Goal: Task Accomplishment & Management: Complete application form

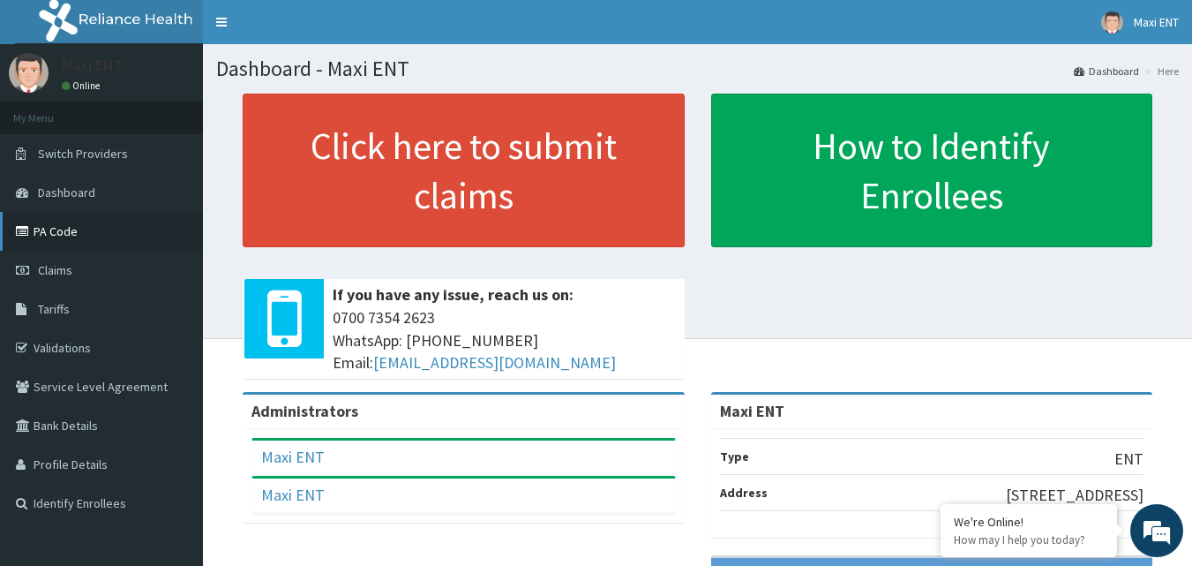
click at [83, 235] on link "PA Code" at bounding box center [101, 231] width 203 height 39
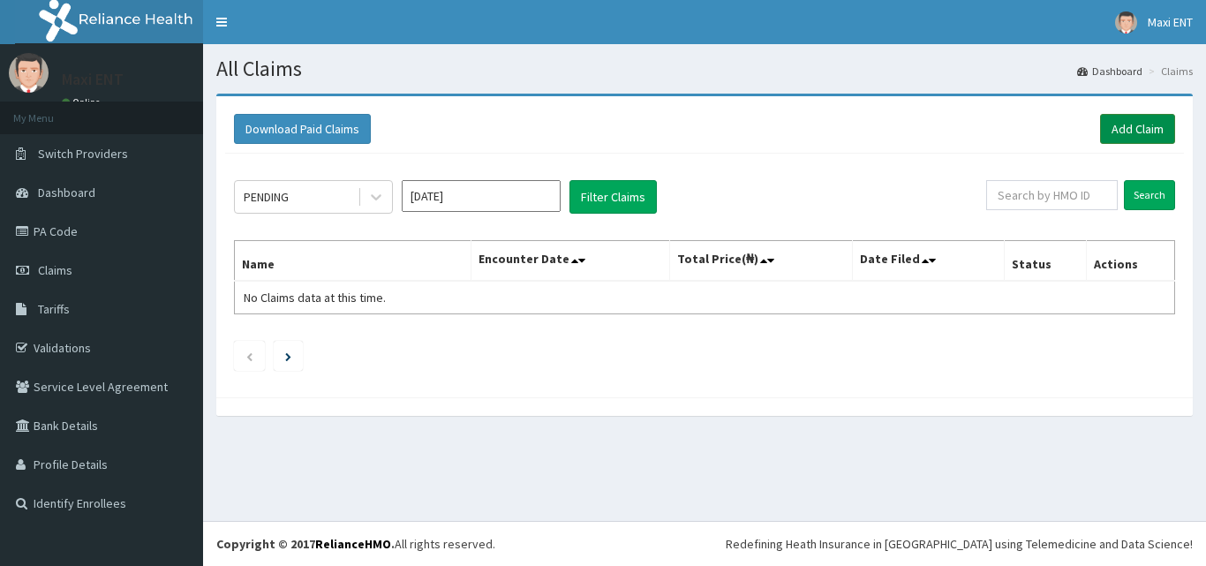
click at [1127, 129] on link "Add Claim" at bounding box center [1137, 129] width 75 height 30
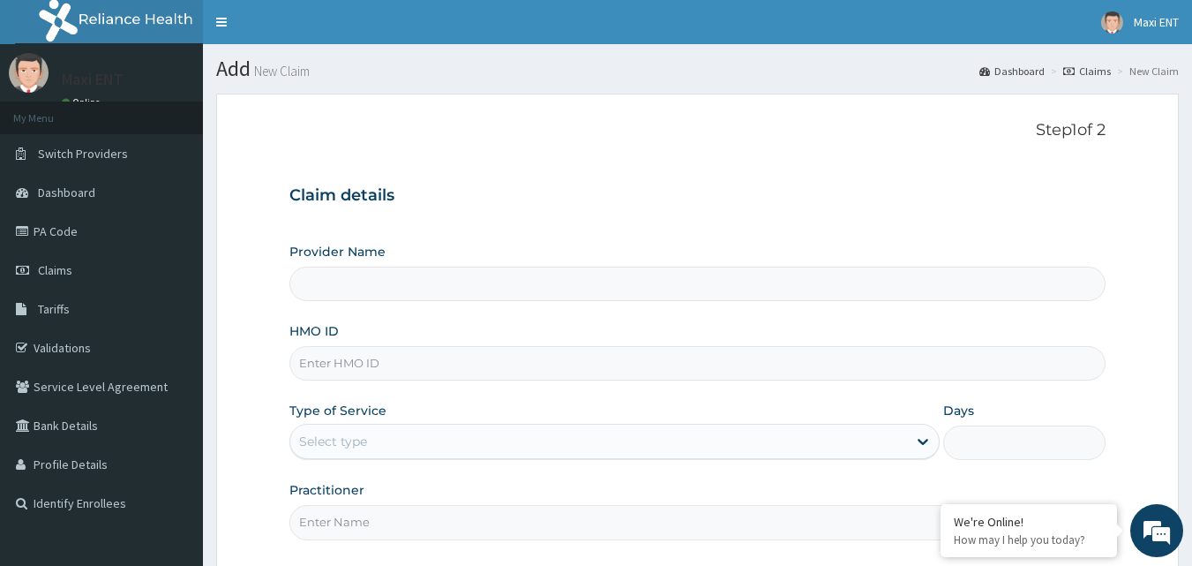
click at [332, 364] on input "HMO ID" at bounding box center [697, 363] width 817 height 34
type input "Maxi ENT"
type input "O"
type input "OGT/10001/B"
click at [340, 437] on div "Select type" at bounding box center [333, 441] width 68 height 18
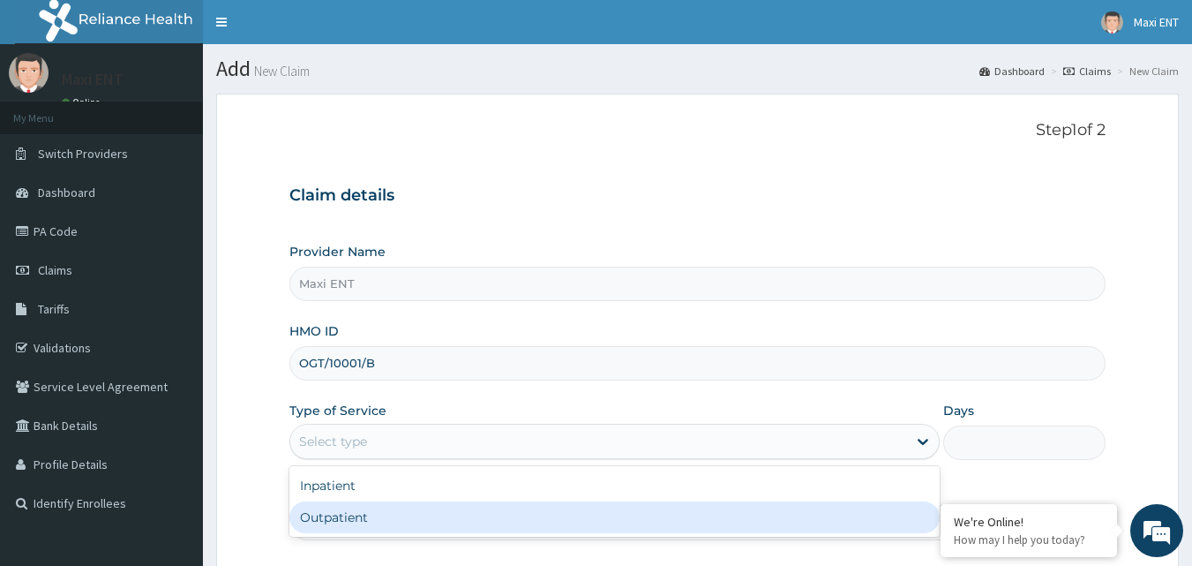
click at [326, 509] on div "Outpatient" at bounding box center [614, 517] width 650 height 32
type input "1"
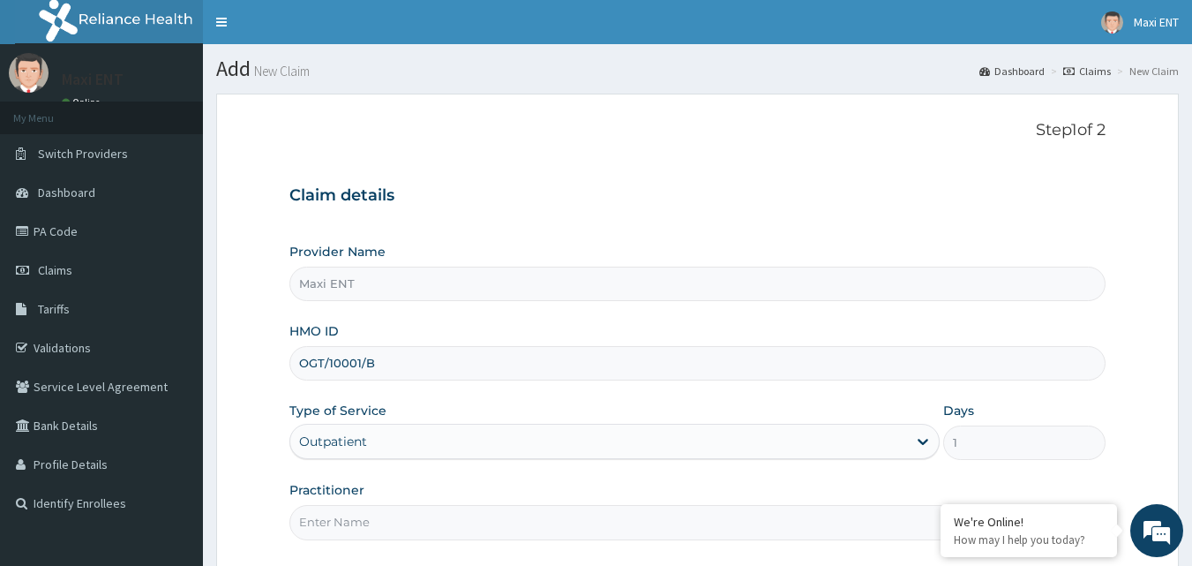
click at [337, 529] on input "Practitioner" at bounding box center [697, 522] width 817 height 34
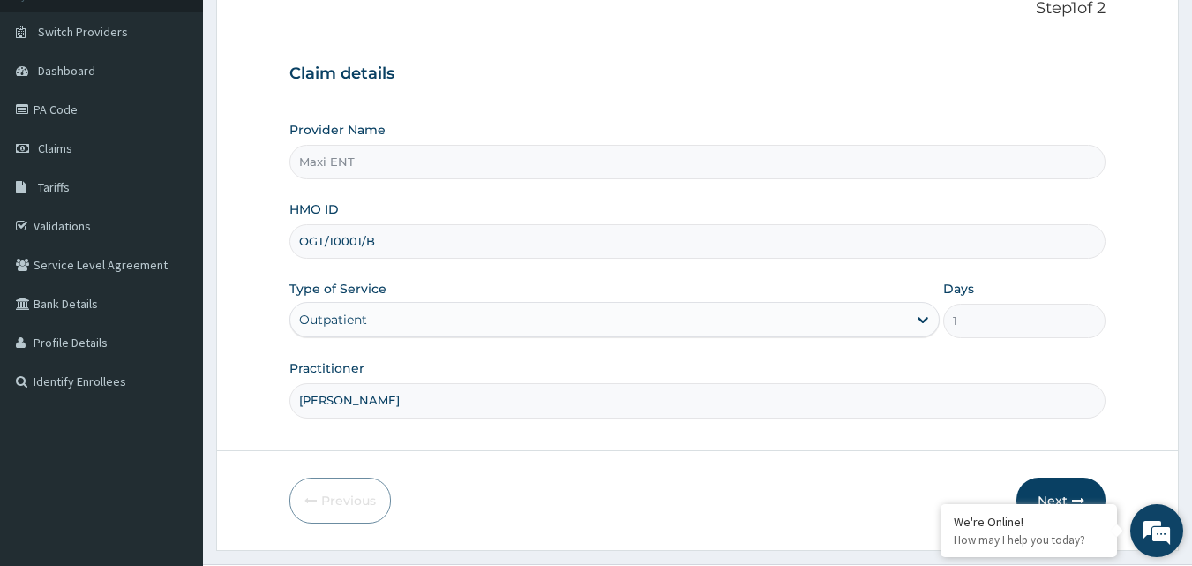
scroll to position [141, 0]
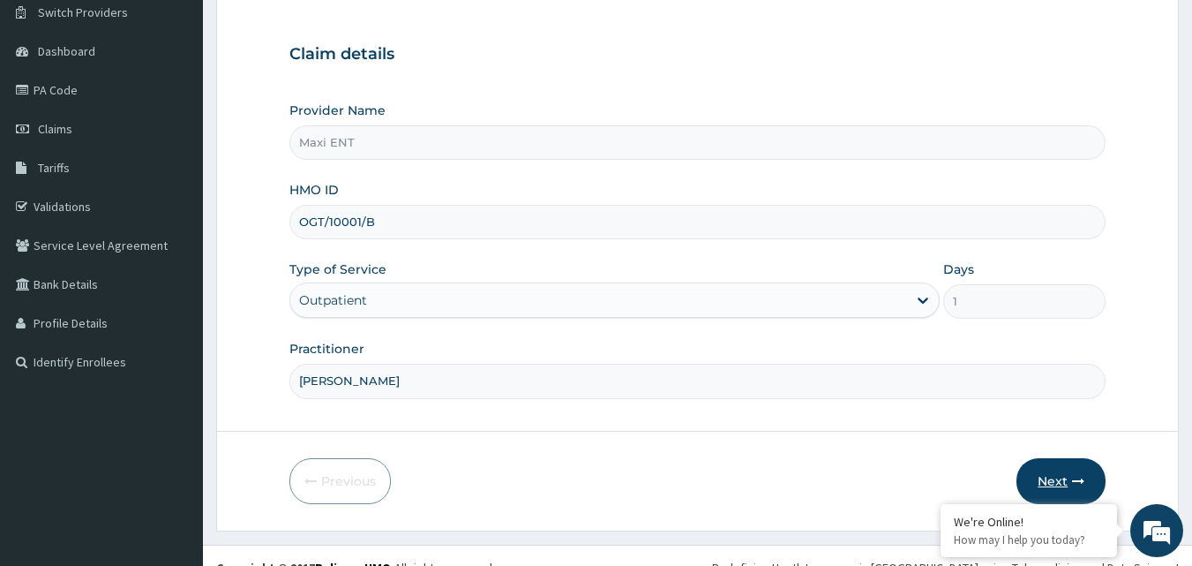
type input "[PERSON_NAME]"
click at [1084, 479] on icon "button" at bounding box center [1078, 481] width 12 height 12
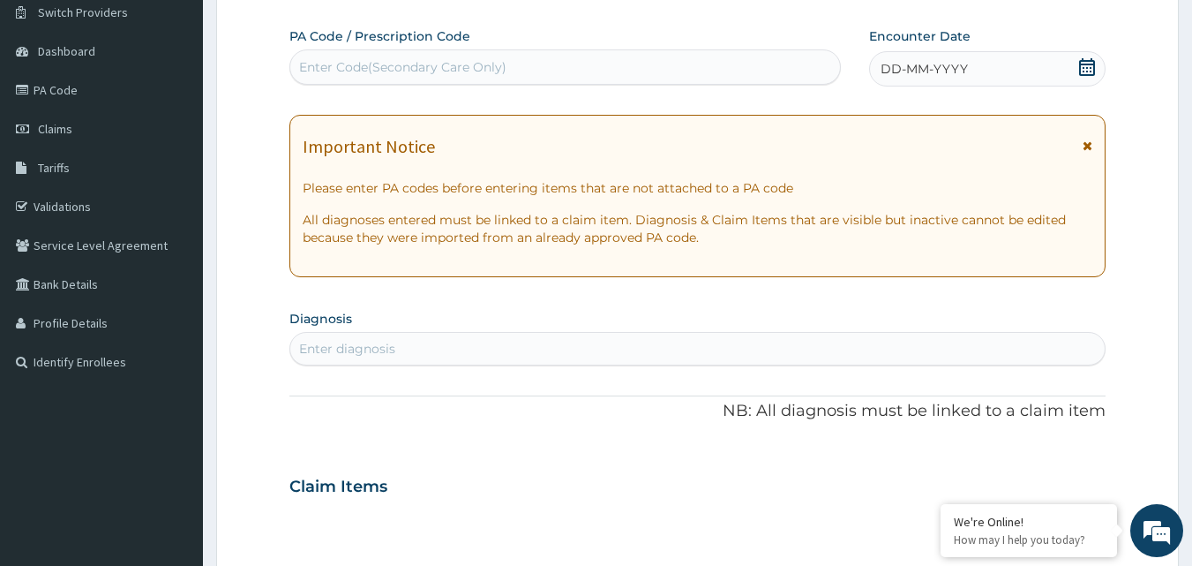
click at [395, 65] on div "Enter Code(Secondary Care Only)" at bounding box center [402, 67] width 207 height 18
paste input "PA/A35B79"
type input "PA/A35B79"
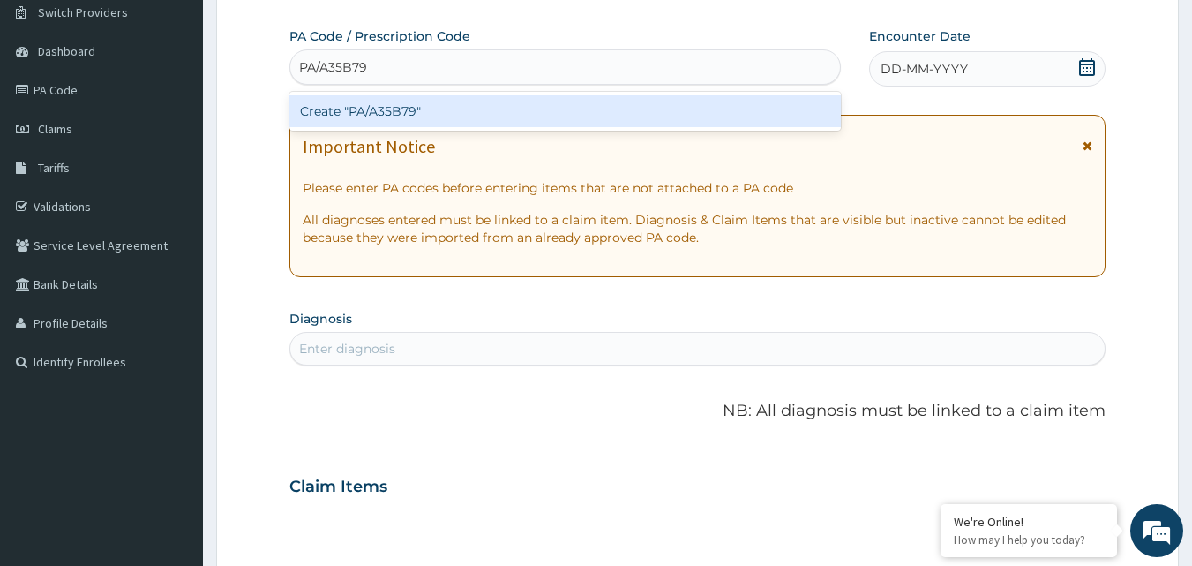
click at [382, 109] on div "Create "PA/A35B79"" at bounding box center [565, 111] width 553 height 32
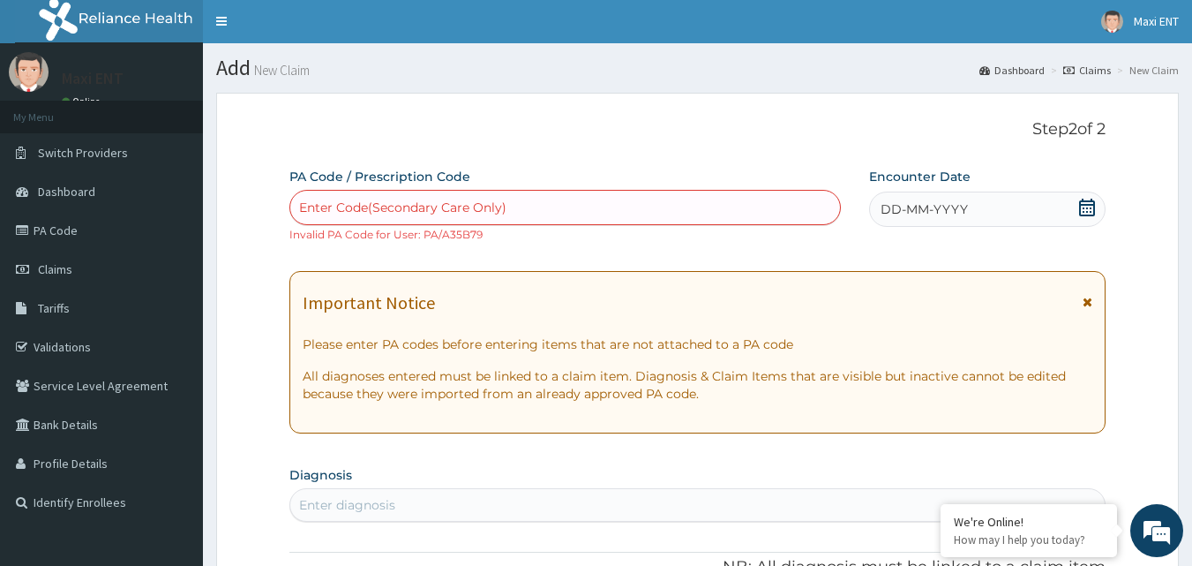
scroll to position [0, 0]
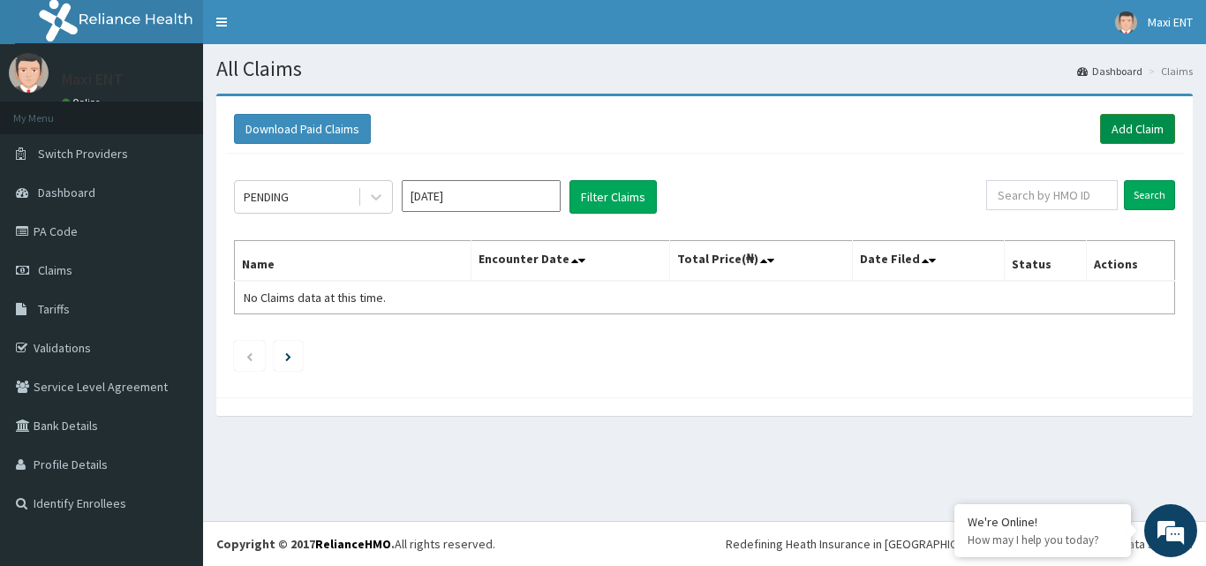
click at [1141, 126] on link "Add Claim" at bounding box center [1137, 129] width 75 height 30
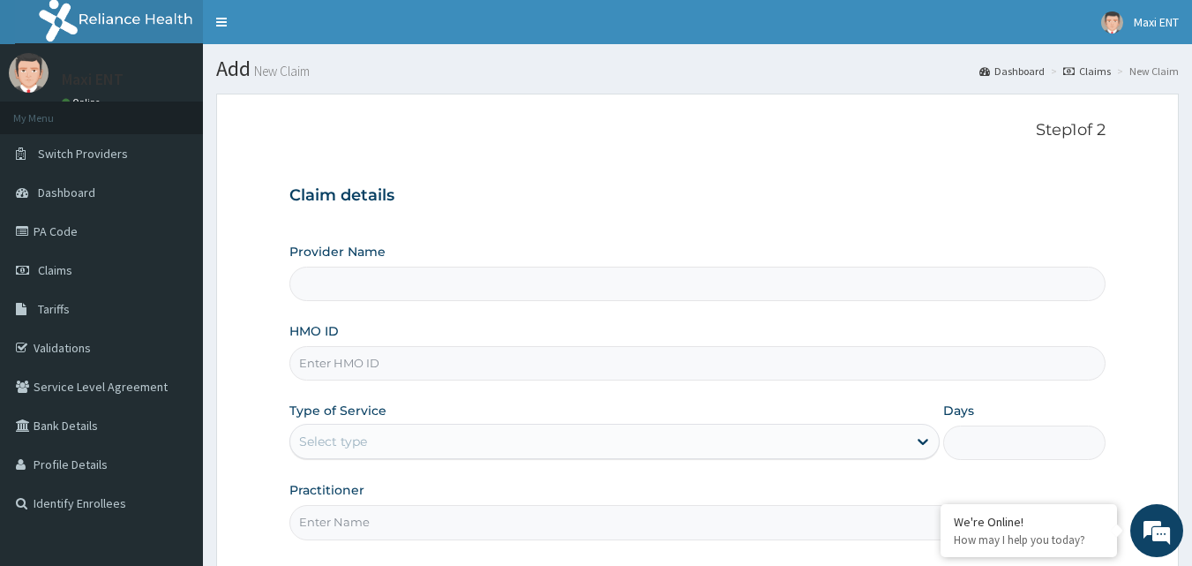
click at [500, 369] on input "HMO ID" at bounding box center [697, 363] width 817 height 34
type input "Maxi ENT"
type input "OGT/10001/C"
click at [630, 433] on div "Select type" at bounding box center [598, 441] width 617 height 28
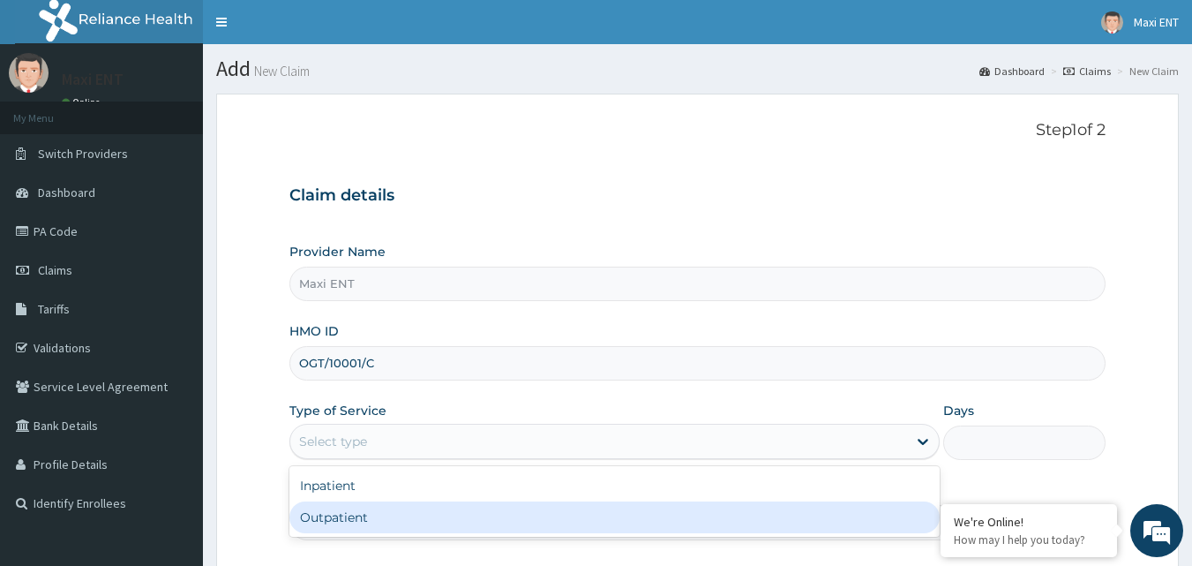
click at [380, 523] on div "Outpatient" at bounding box center [614, 517] width 650 height 32
type input "1"
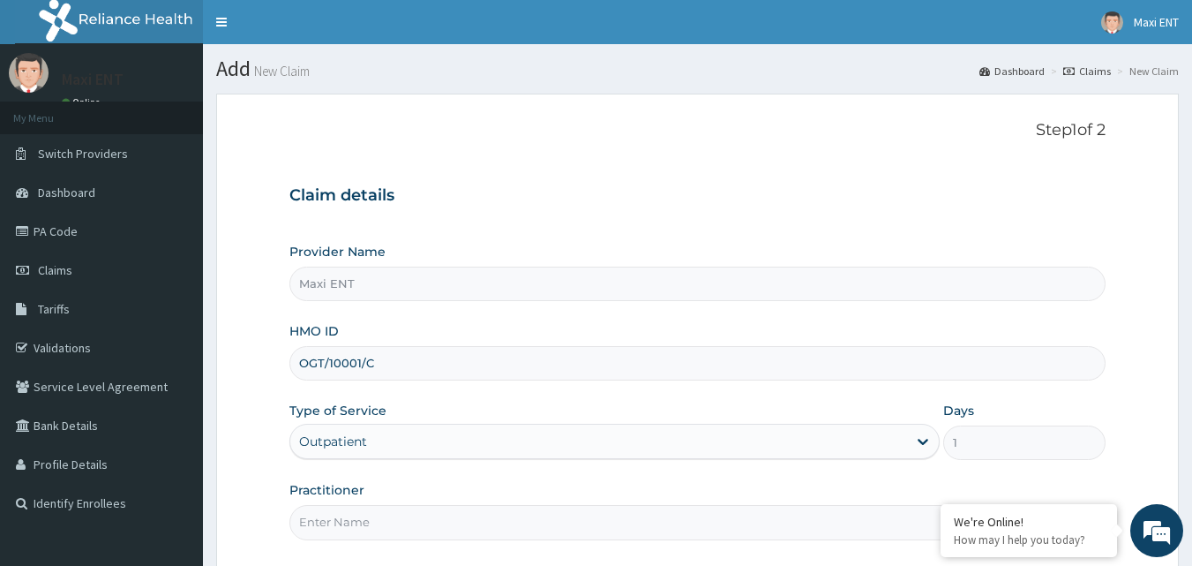
click at [357, 533] on input "Practitioner" at bounding box center [697, 522] width 817 height 34
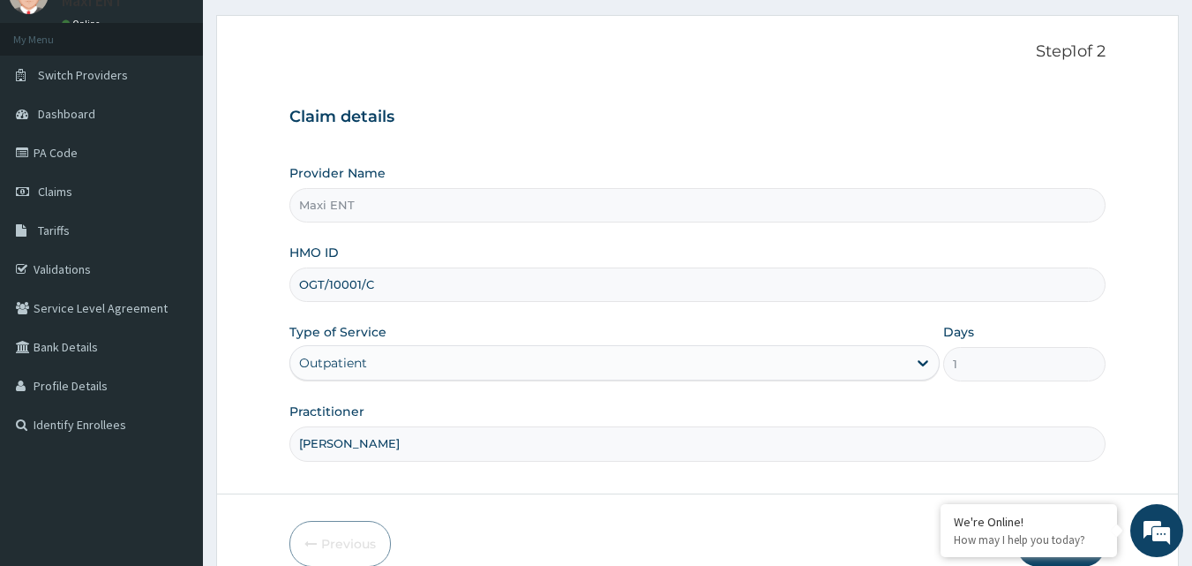
scroll to position [106, 0]
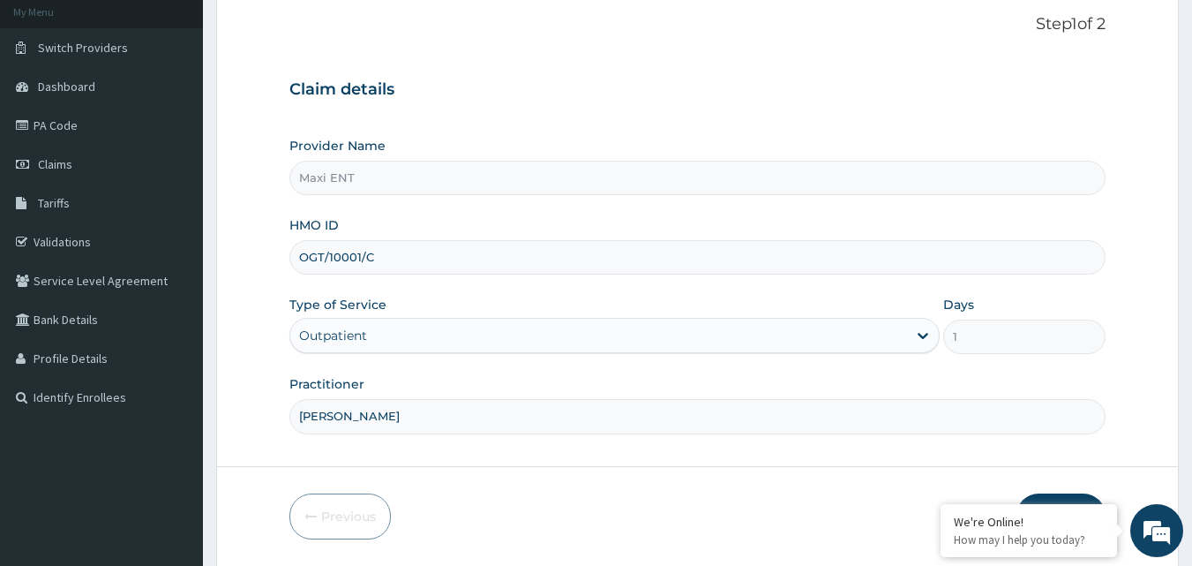
type input "[PERSON_NAME]"
click at [1084, 497] on button "Next" at bounding box center [1061, 516] width 89 height 46
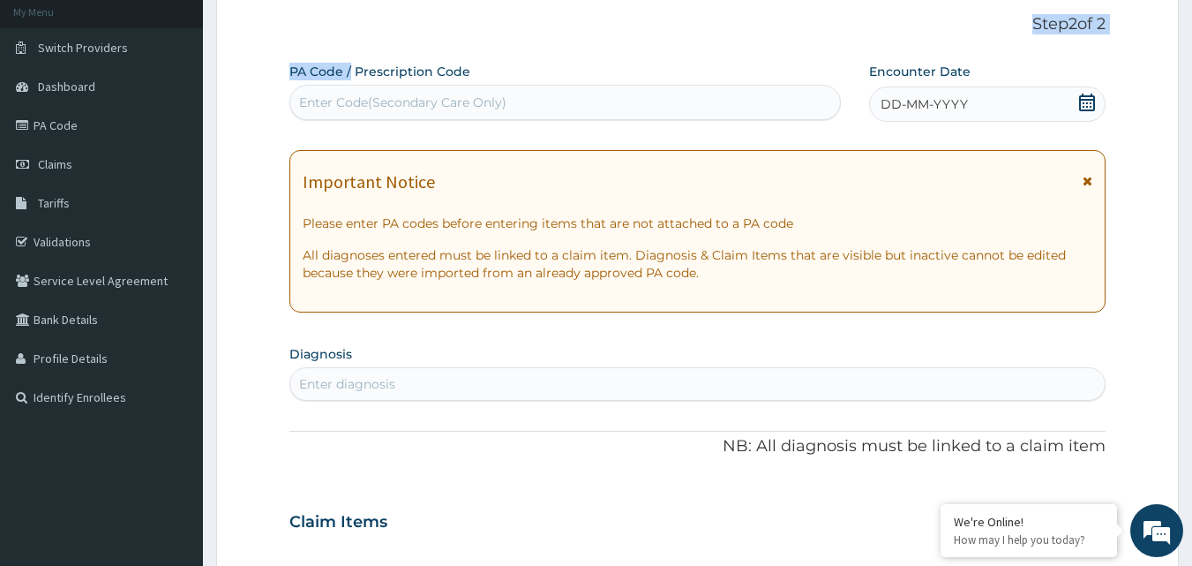
drag, startPoint x: 360, startPoint y: 18, endPoint x: 350, endPoint y: 52, distance: 35.8
click at [350, 52] on div "Step 2 of 2 PA Code / Prescription Code Enter Code(Secondary Care Only) Encount…" at bounding box center [697, 495] width 817 height 961
click at [328, 108] on div "Enter Code(Secondary Care Only)" at bounding box center [402, 103] width 207 height 18
paste input "PA/A35B79"
type input "PA/A35B79"
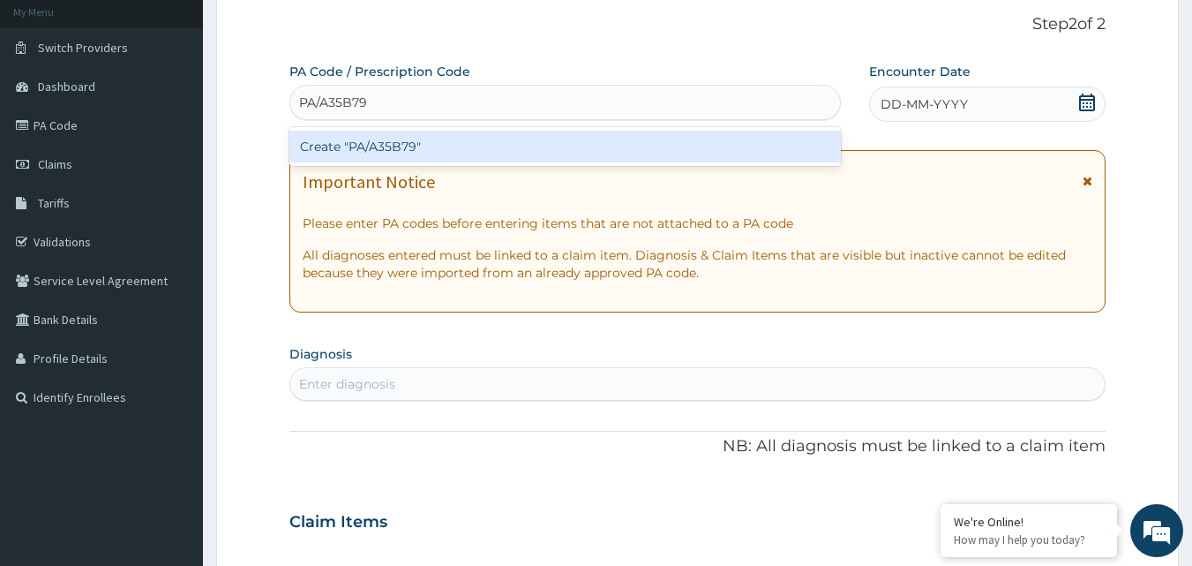
click at [345, 143] on div "Create "PA/A35B79"" at bounding box center [565, 147] width 553 height 32
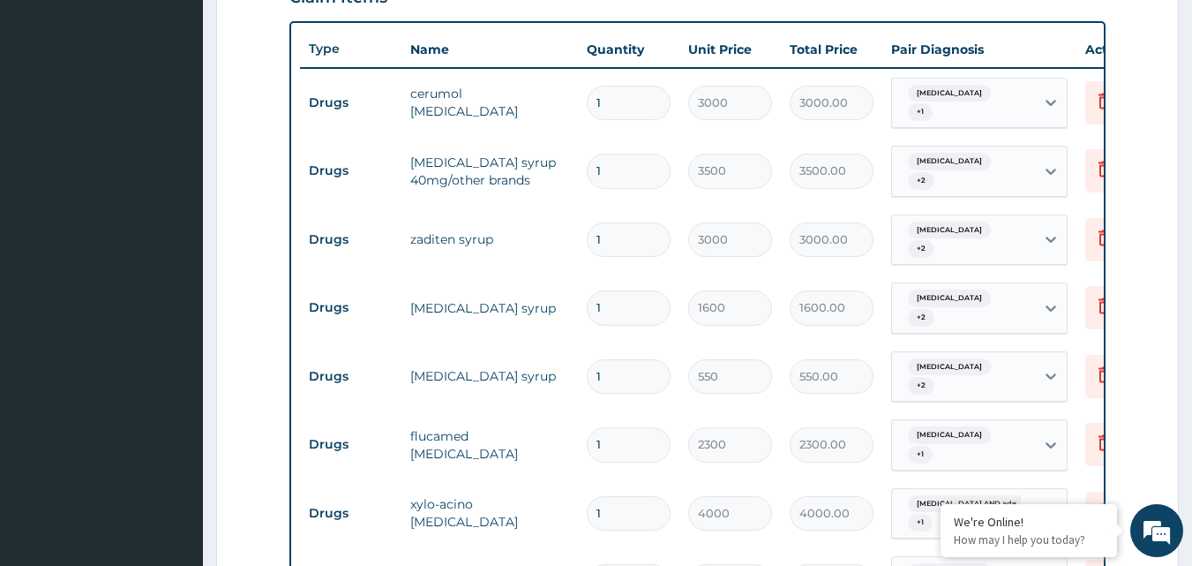
scroll to position [635, 0]
type input "0"
type input "0.00"
type input "0"
type input "0.00"
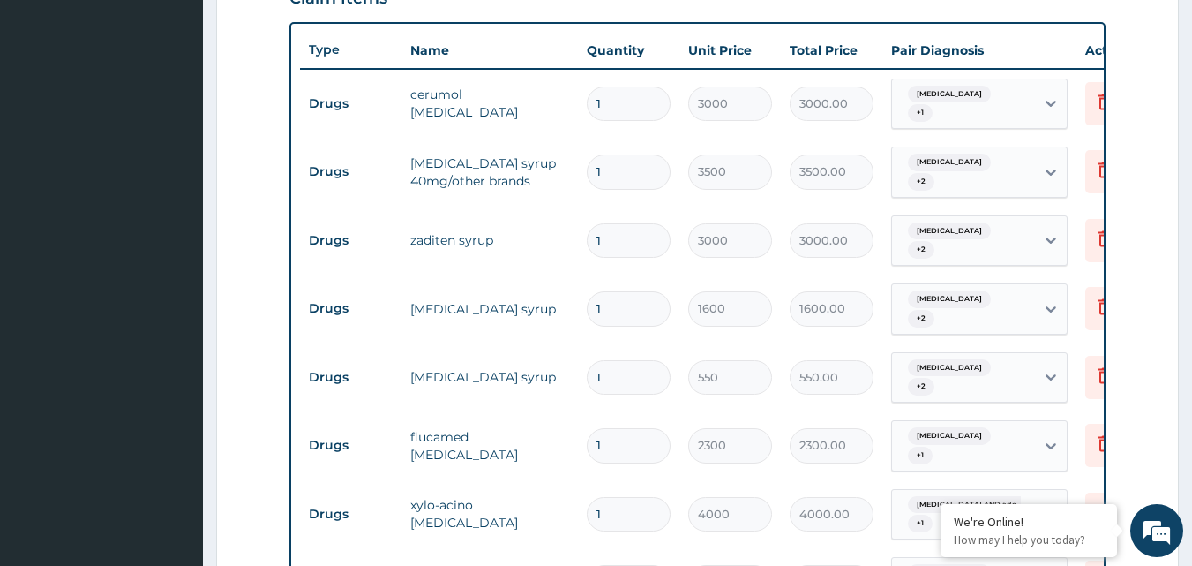
type input "1"
type input "15000.00"
type input "0"
type input "0.00"
type input "1"
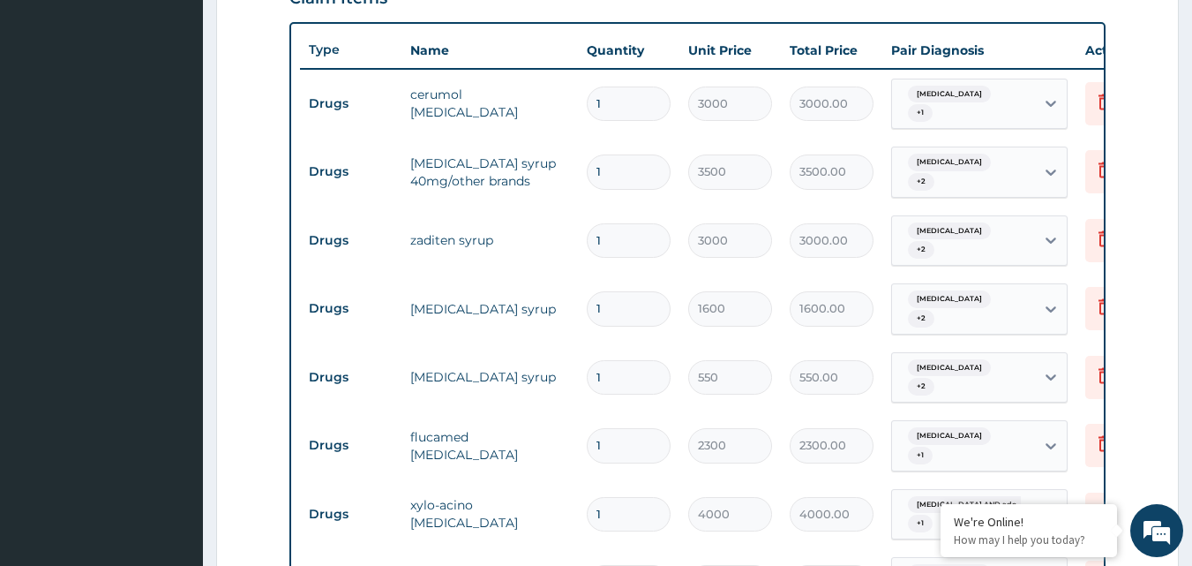
type input "15000.00"
type input "0"
type input "0.00"
type input "1"
type input "15000.00"
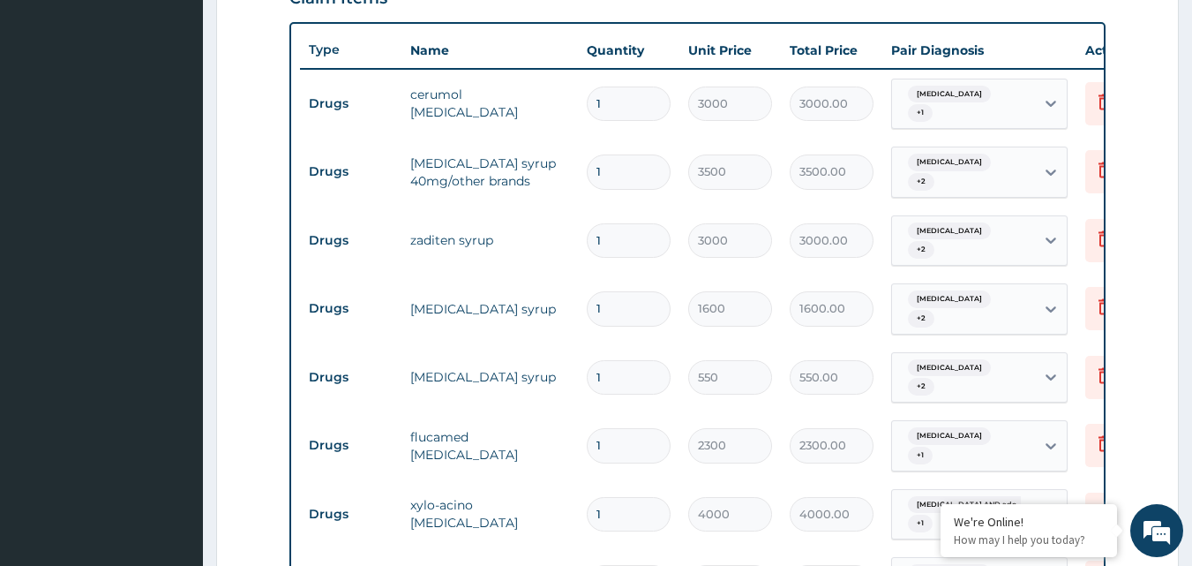
type input "0"
type input "0.00"
type input "0"
type input "0.00"
type input "1"
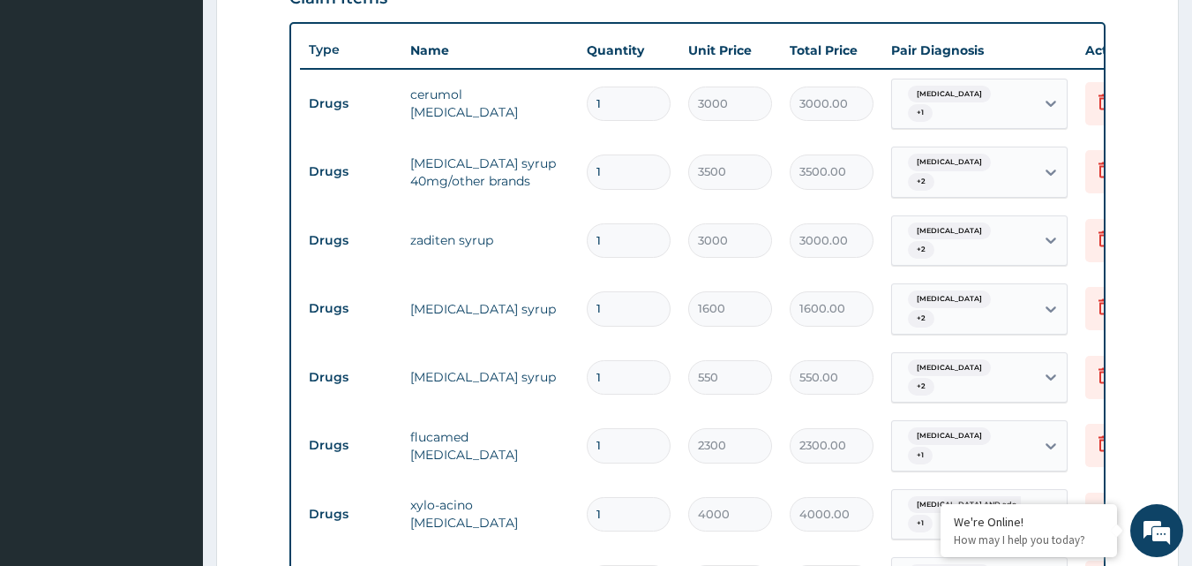
type input "15000.00"
type input "0"
type input "0.00"
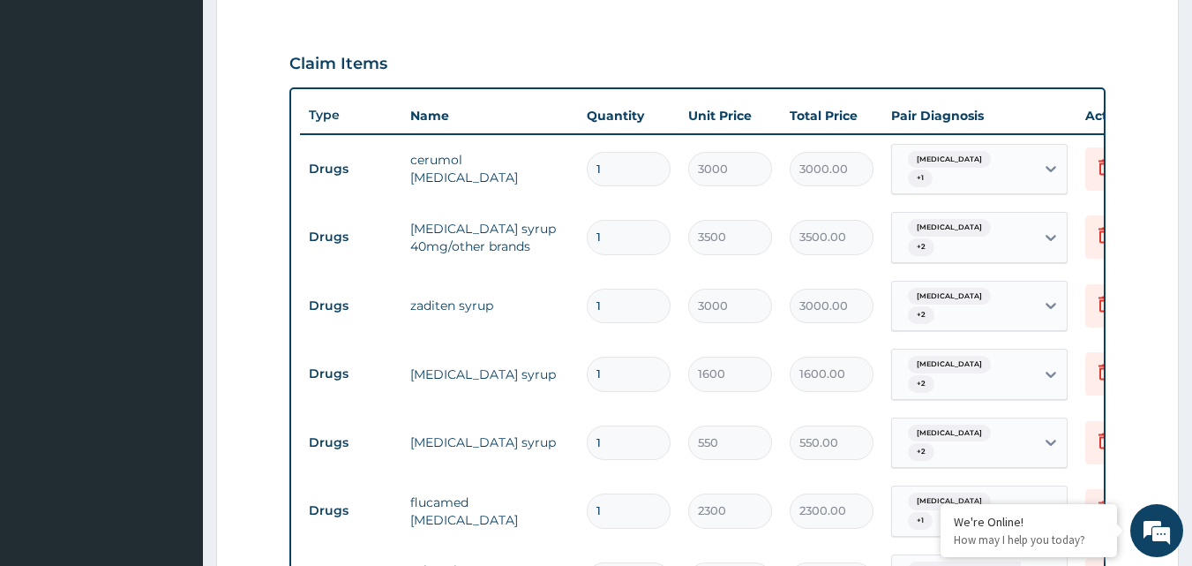
scroll to position [564, 0]
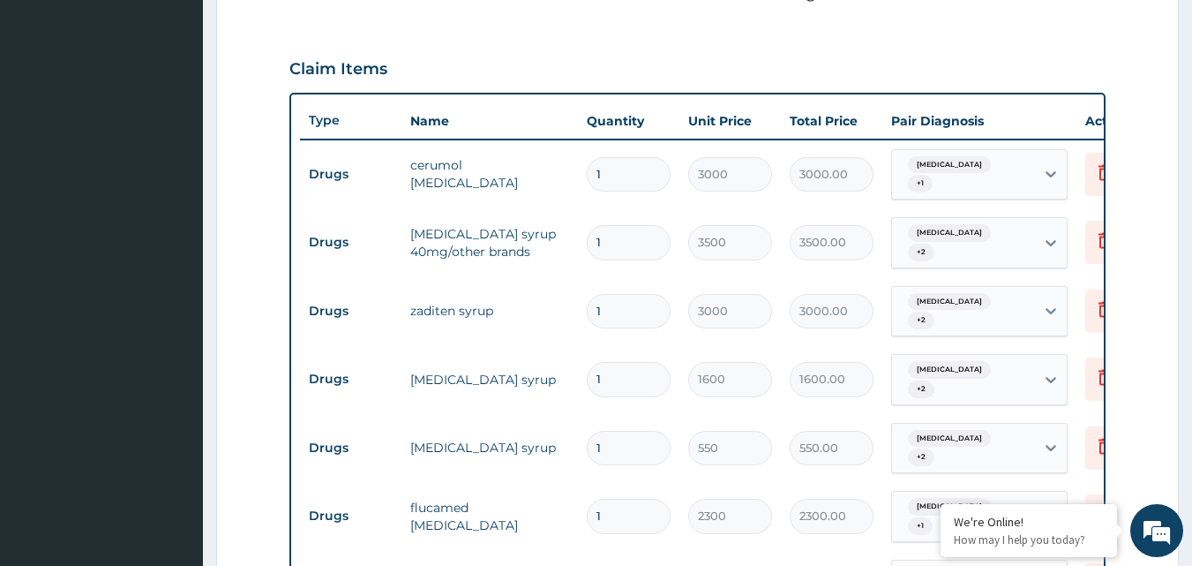
click at [387, 414] on tr "Drugs metronidazole syrup 1 550 550.00 Otomycosis + 2 Delete" at bounding box center [732, 448] width 865 height 69
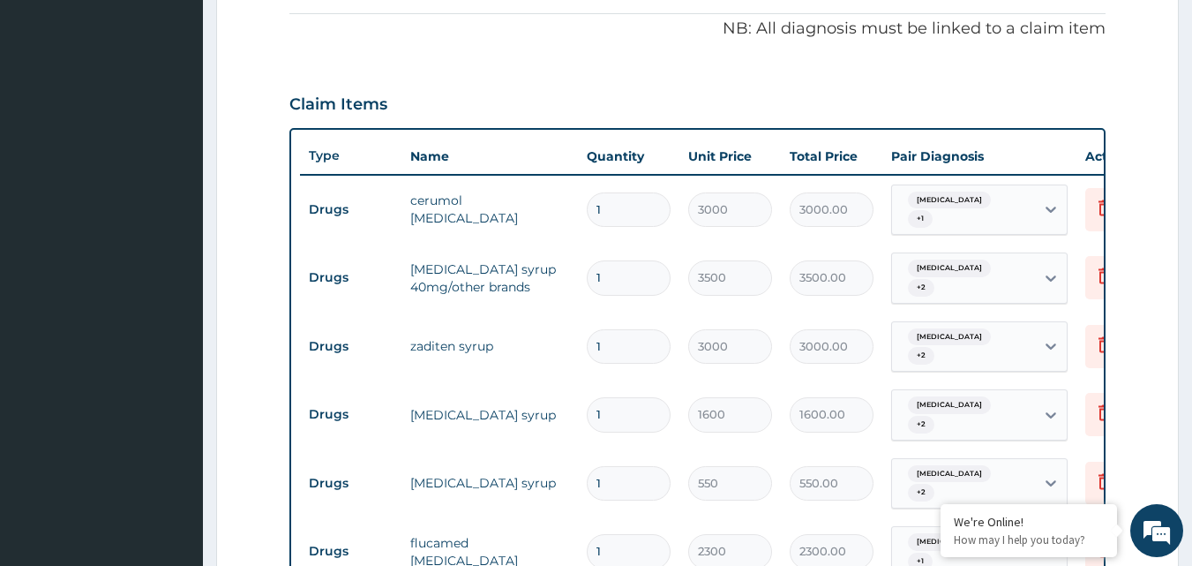
scroll to position [34, 0]
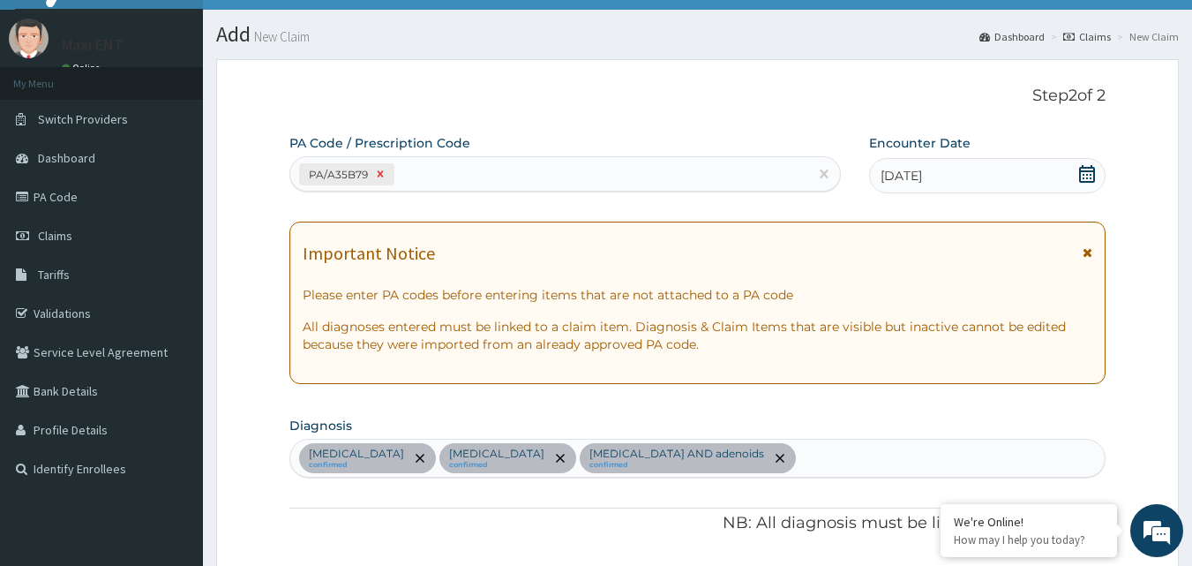
click at [382, 175] on icon at bounding box center [380, 174] width 12 height 12
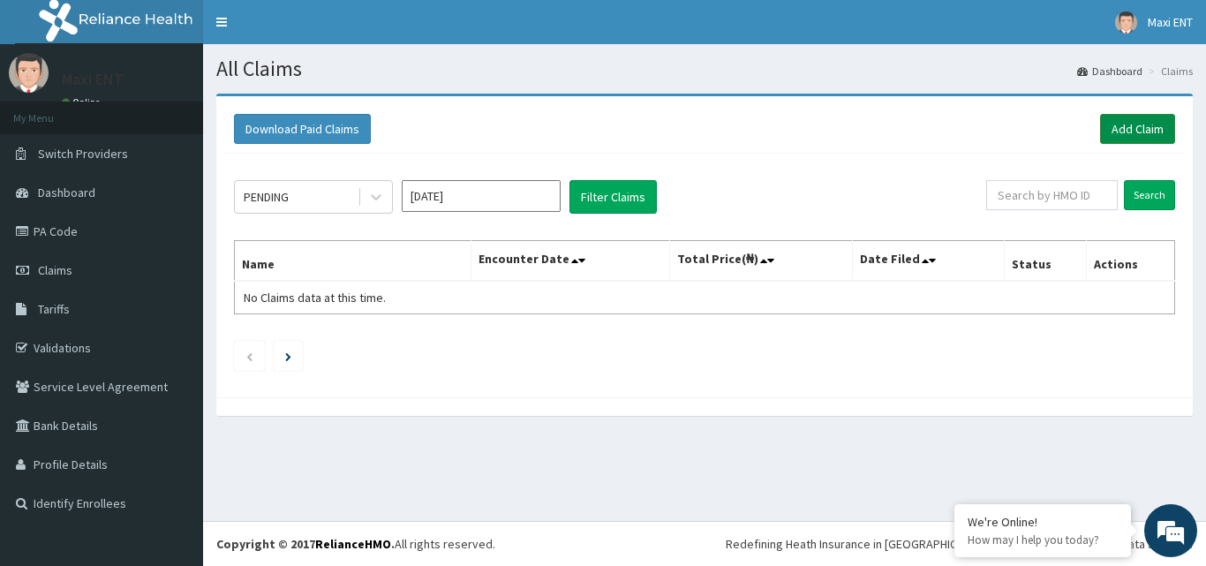
click at [1135, 126] on link "Add Claim" at bounding box center [1137, 129] width 75 height 30
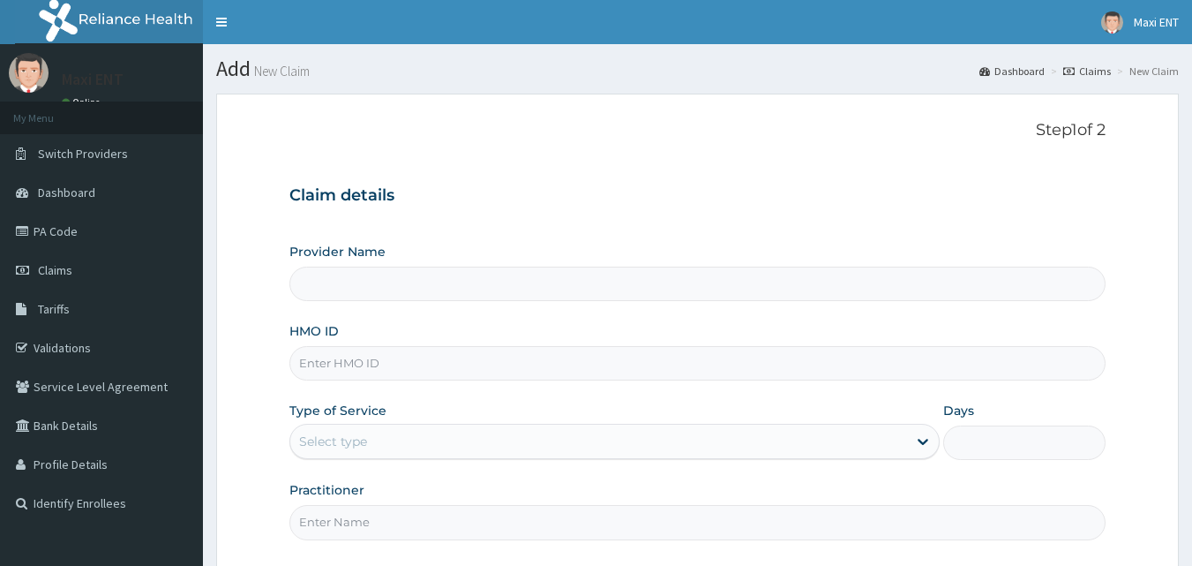
click at [357, 365] on input "HMO ID" at bounding box center [697, 363] width 817 height 34
type input "Maxi ENT"
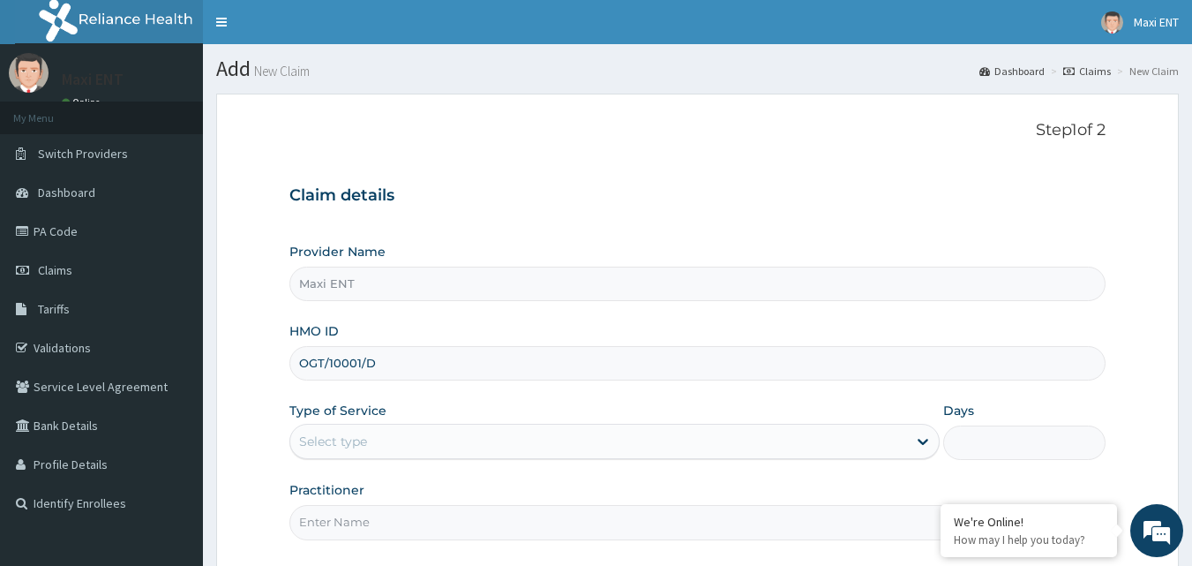
type input "OGT/10001/D"
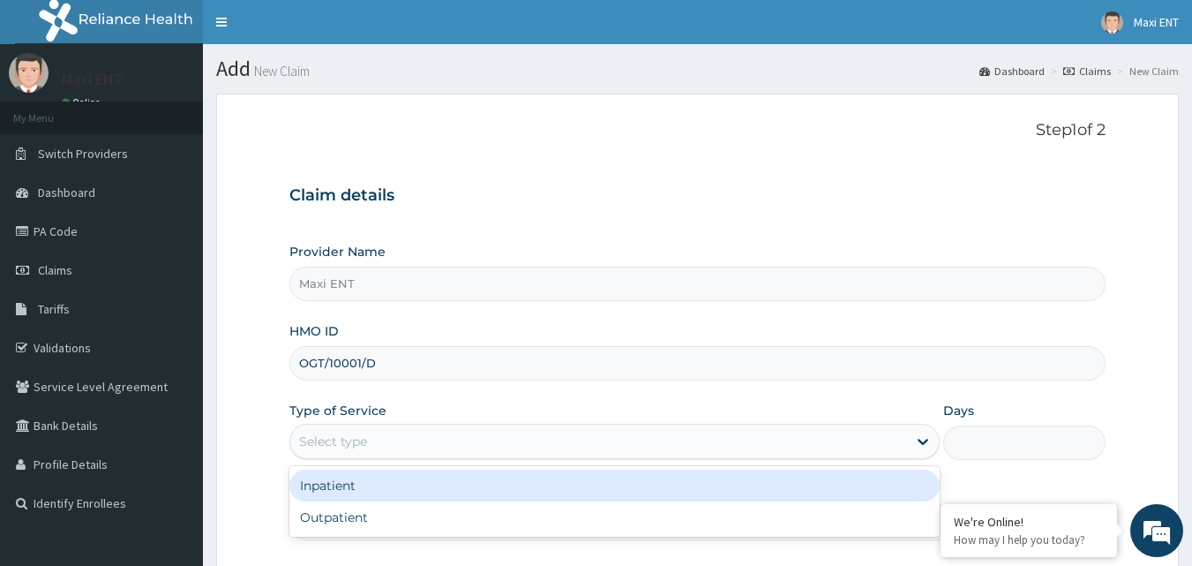
click at [410, 444] on div "Select type" at bounding box center [598, 441] width 617 height 28
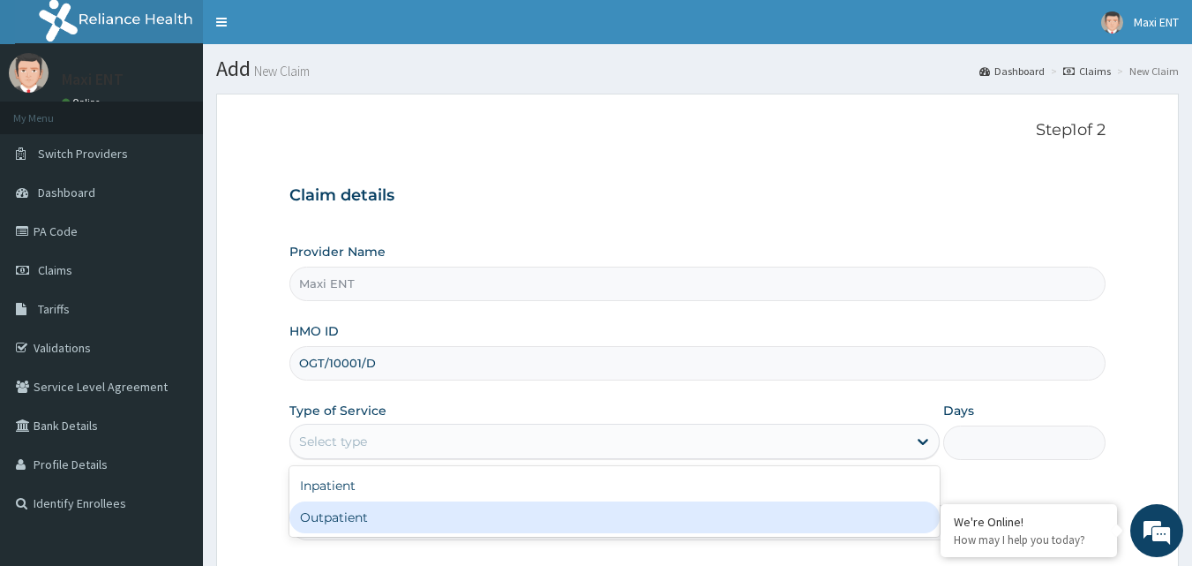
click at [357, 505] on div "Outpatient" at bounding box center [614, 517] width 650 height 32
type input "1"
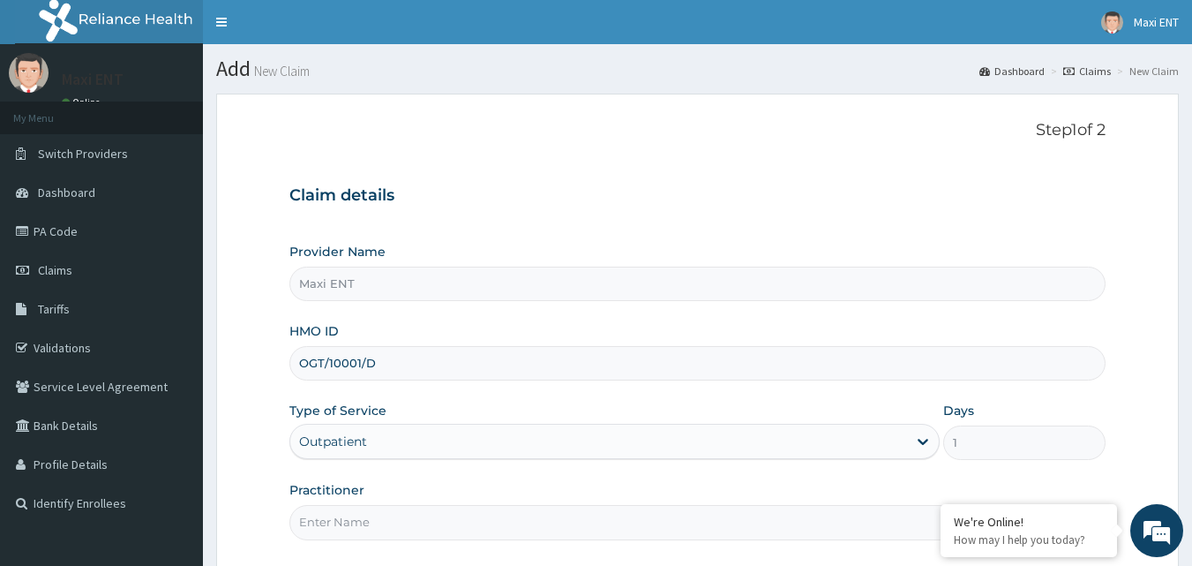
click at [361, 523] on input "Practitioner" at bounding box center [697, 522] width 817 height 34
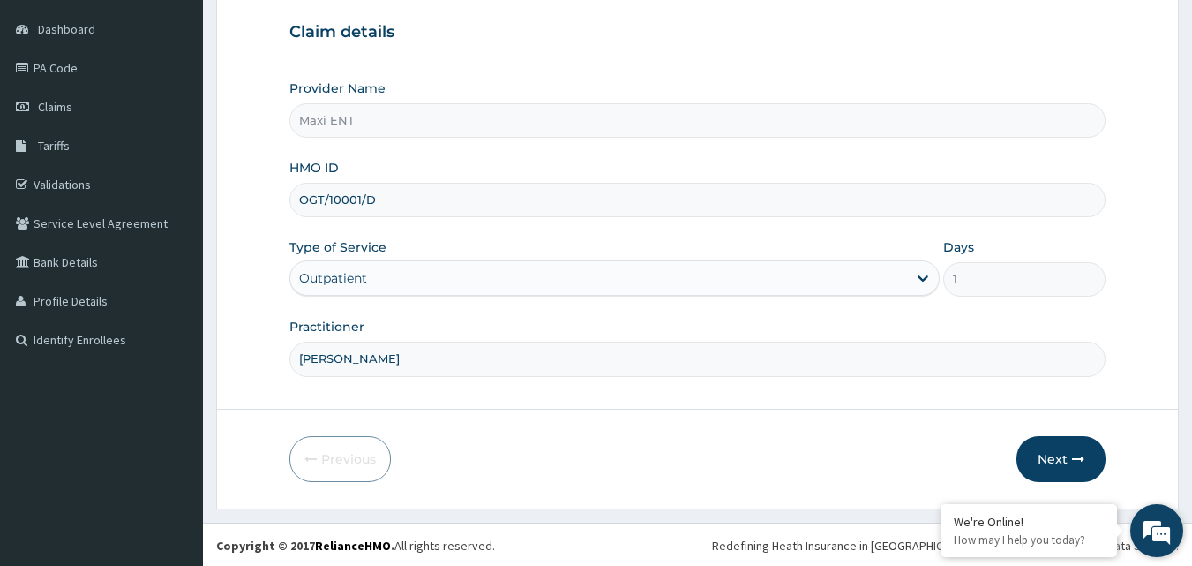
scroll to position [165, 0]
type input "DR. AKINOLA"
click at [1077, 447] on button "Next" at bounding box center [1061, 457] width 89 height 46
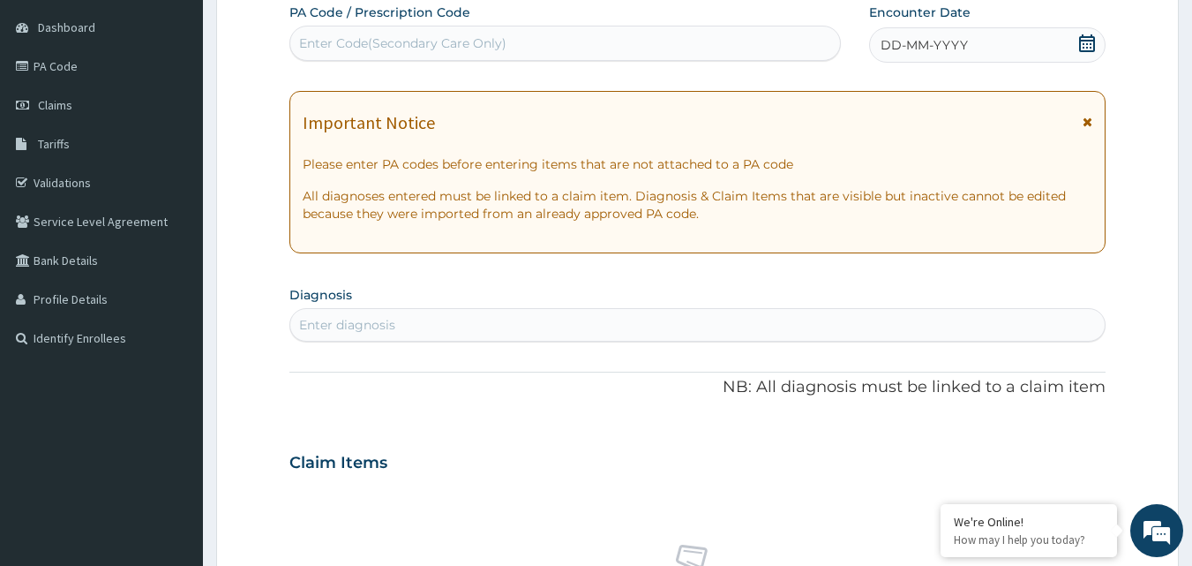
click at [475, 42] on div "Enter Code(Secondary Care Only)" at bounding box center [402, 43] width 207 height 18
paste input "PA/6020BB"
type input "PA/6020BB"
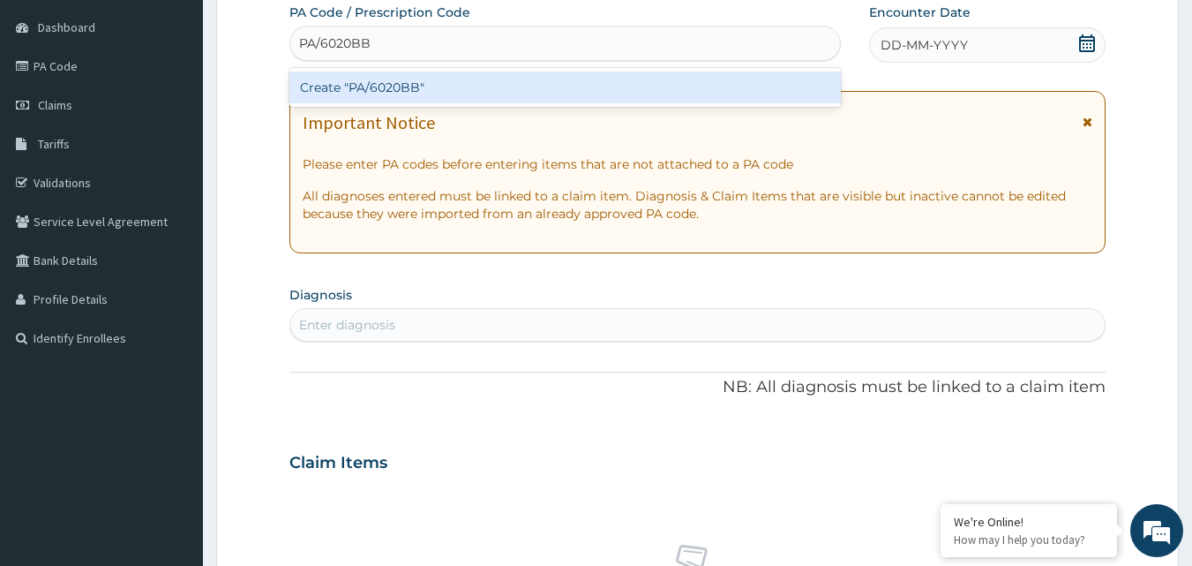
click at [432, 86] on div "Create "PA/6020BB"" at bounding box center [565, 87] width 553 height 32
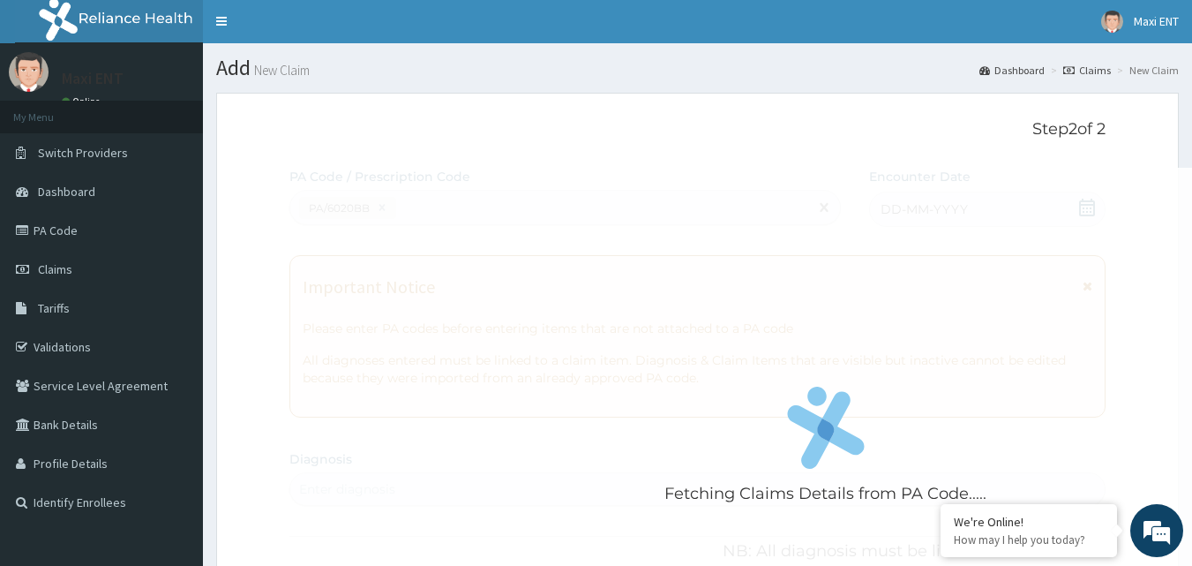
scroll to position [0, 0]
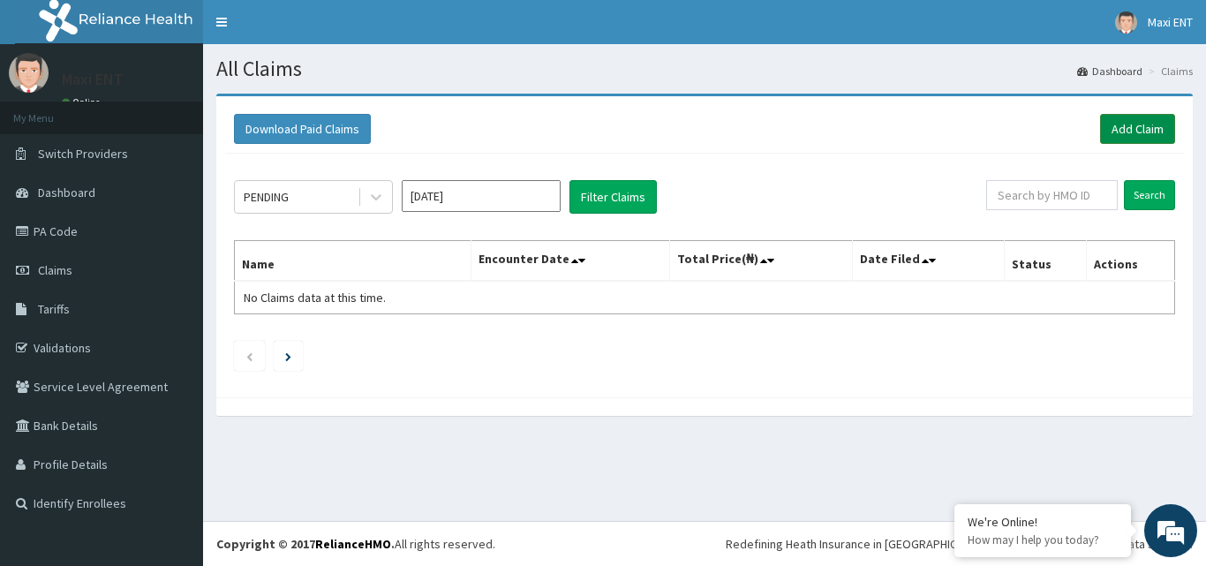
click at [1150, 132] on link "Add Claim" at bounding box center [1137, 129] width 75 height 30
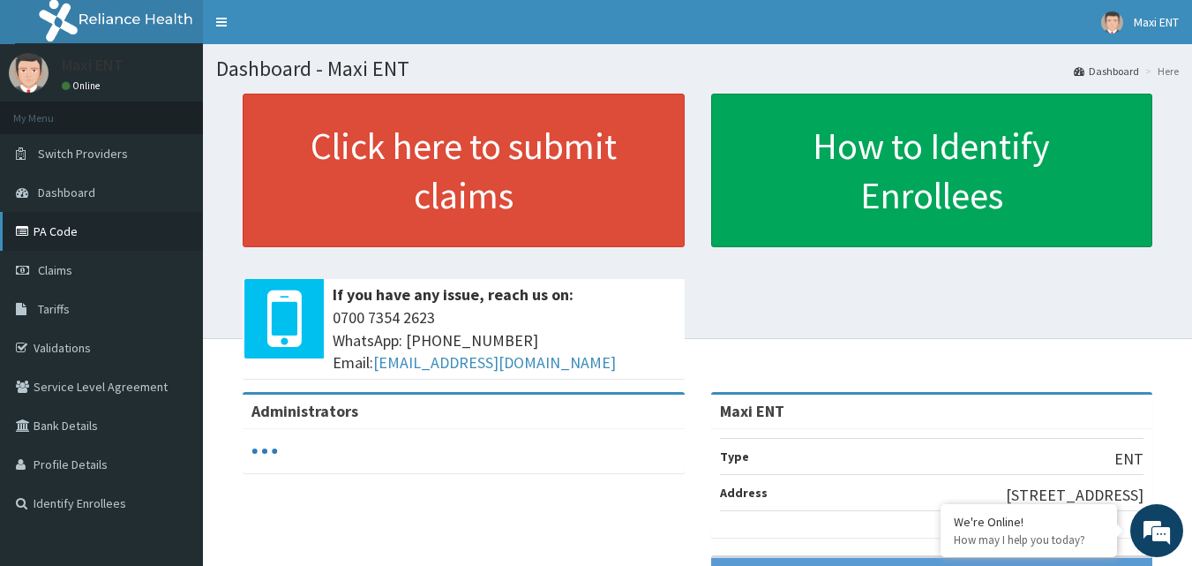
click at [64, 238] on link "PA Code" at bounding box center [101, 231] width 203 height 39
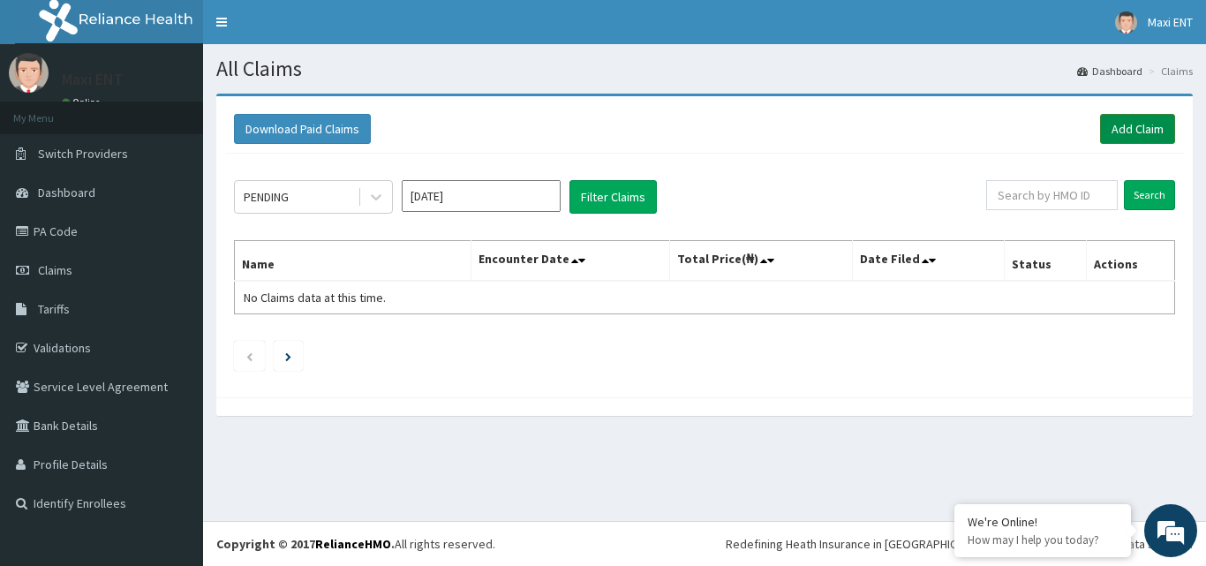
click at [1147, 135] on link "Add Claim" at bounding box center [1137, 129] width 75 height 30
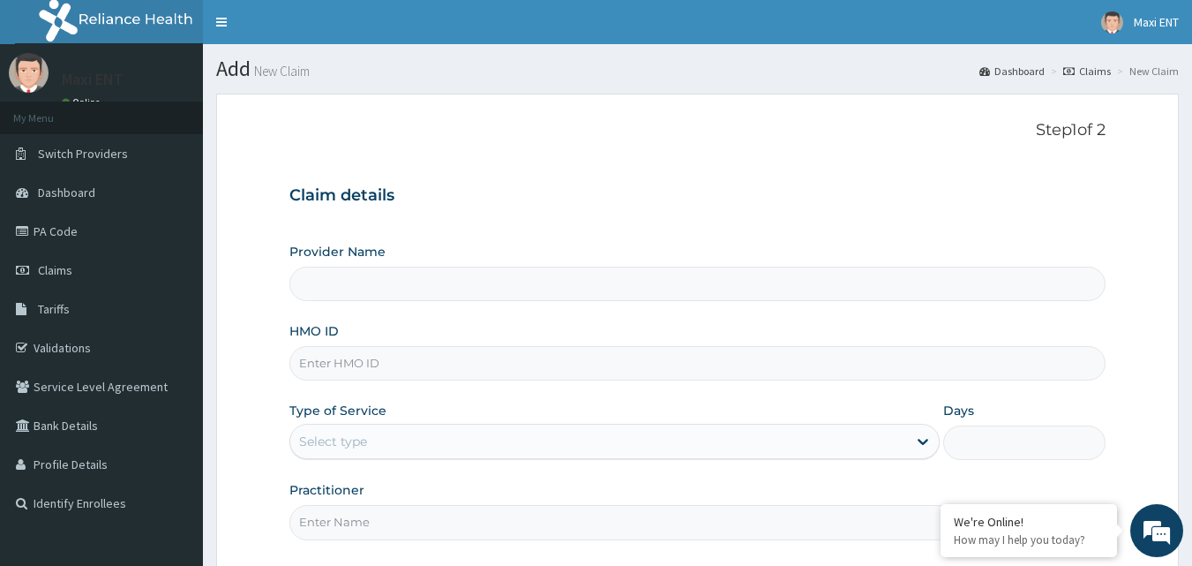
type input "Maxi ENT"
click at [501, 363] on input "HMO ID" at bounding box center [697, 363] width 817 height 34
type input "OGT/10001/D"
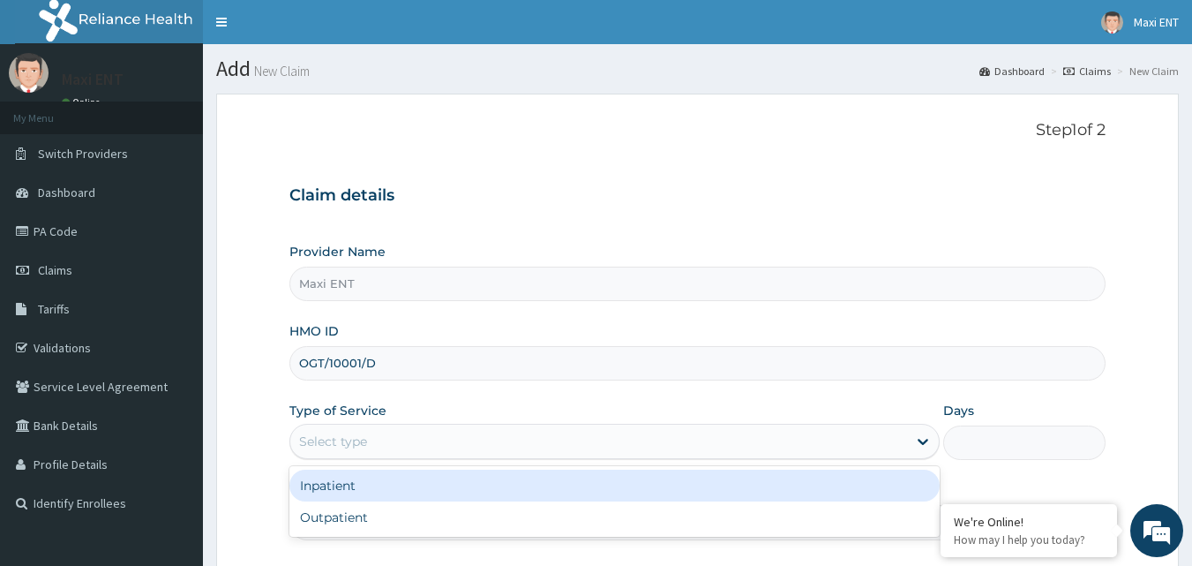
click at [557, 438] on div "Select type" at bounding box center [598, 441] width 617 height 28
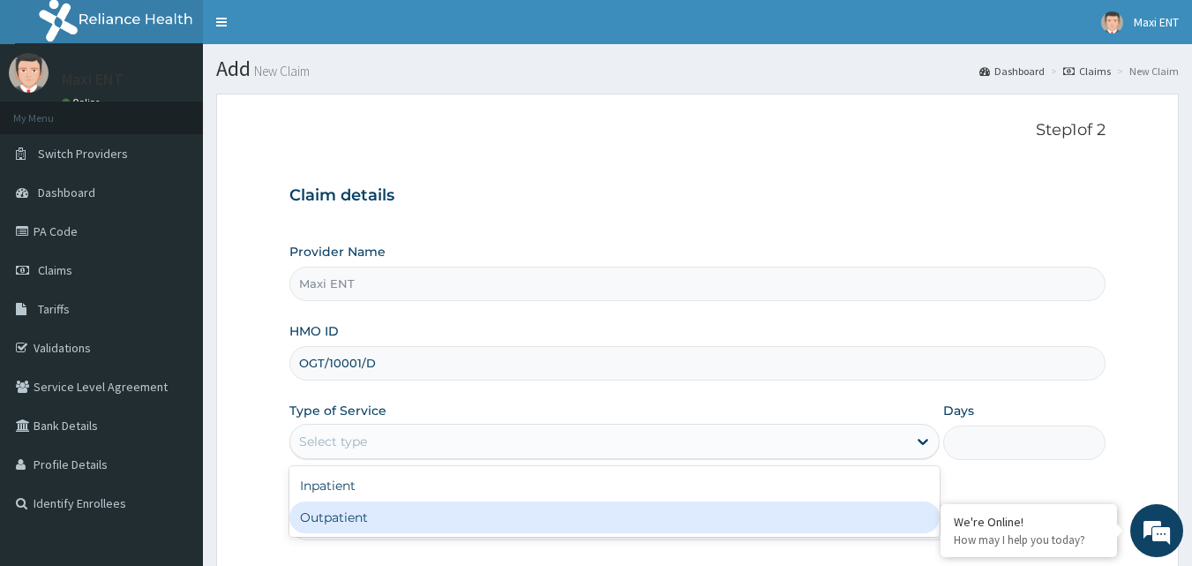
click at [431, 515] on div "Outpatient" at bounding box center [614, 517] width 650 height 32
type input "1"
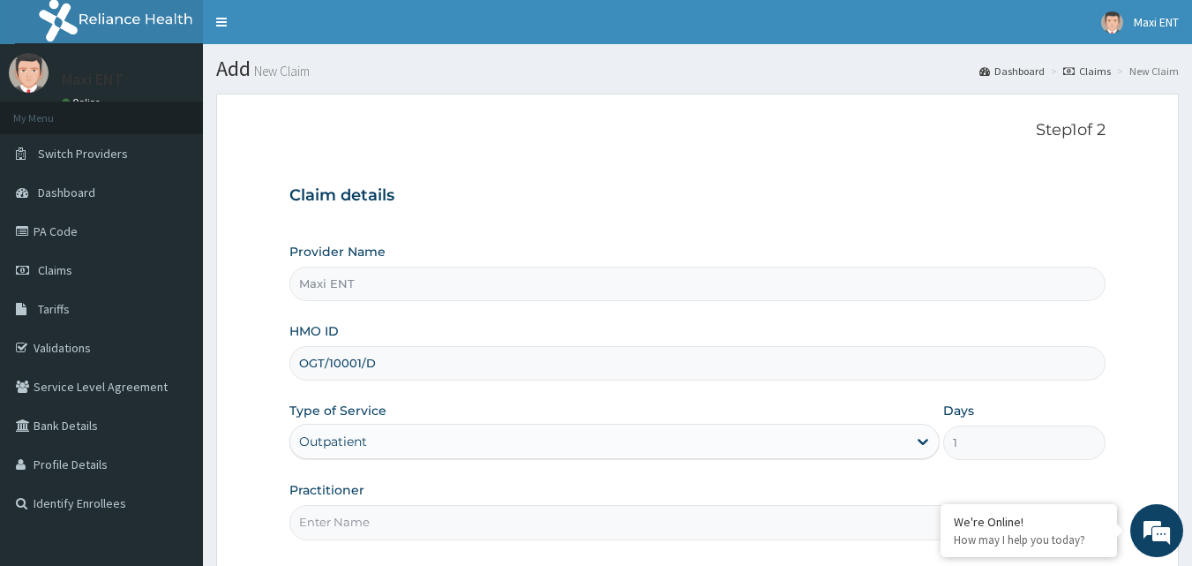
click at [459, 526] on input "Practitioner" at bounding box center [697, 522] width 817 height 34
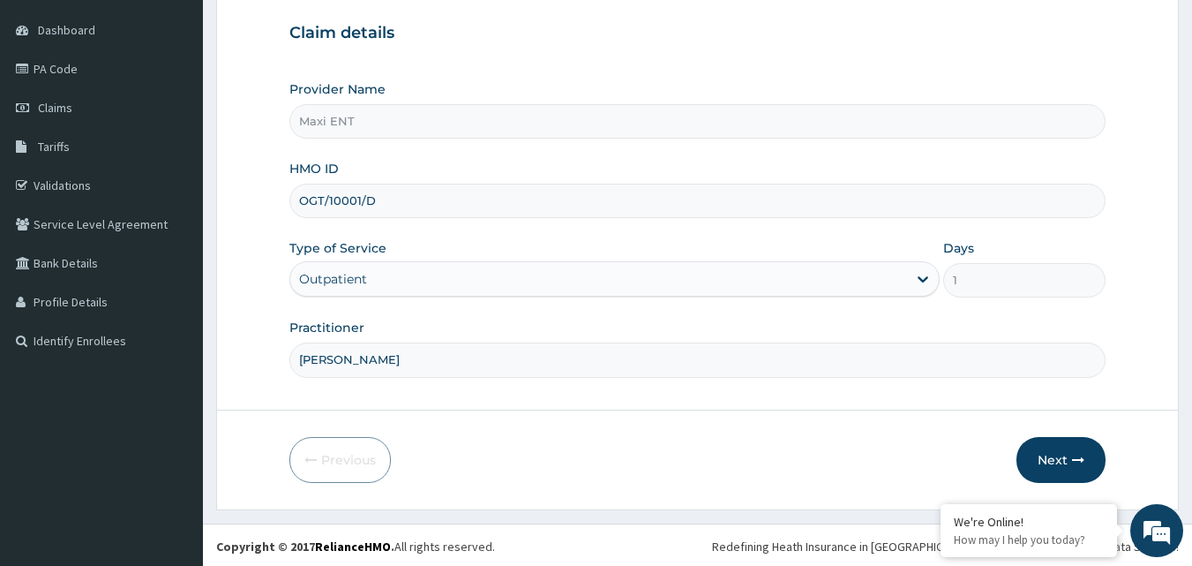
scroll to position [165, 0]
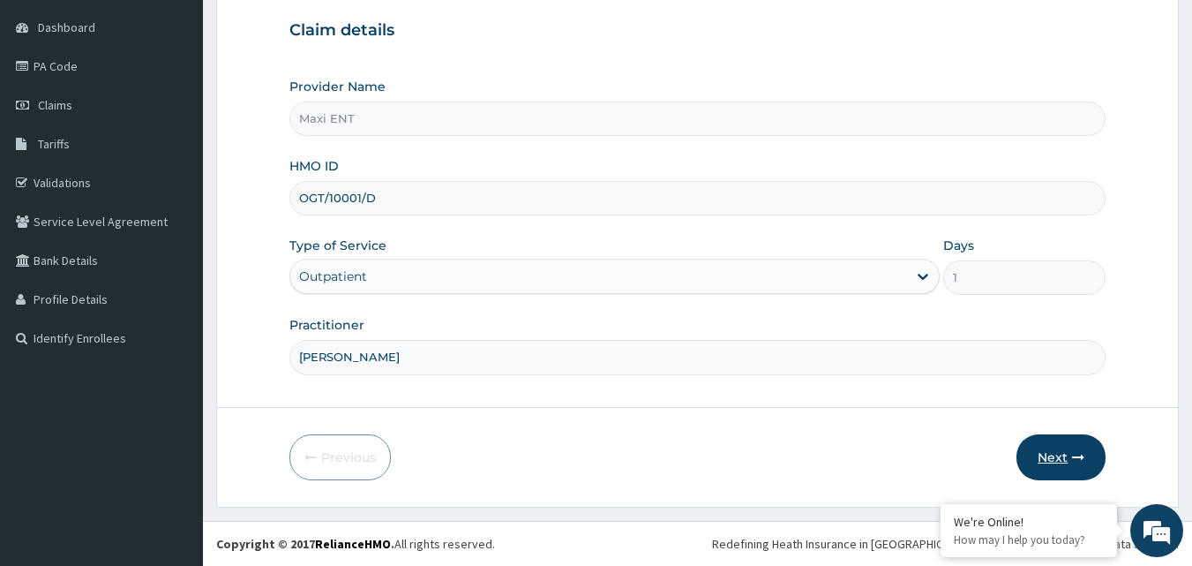
type input "DR AKINOLA"
click at [1068, 442] on button "Next" at bounding box center [1061, 457] width 89 height 46
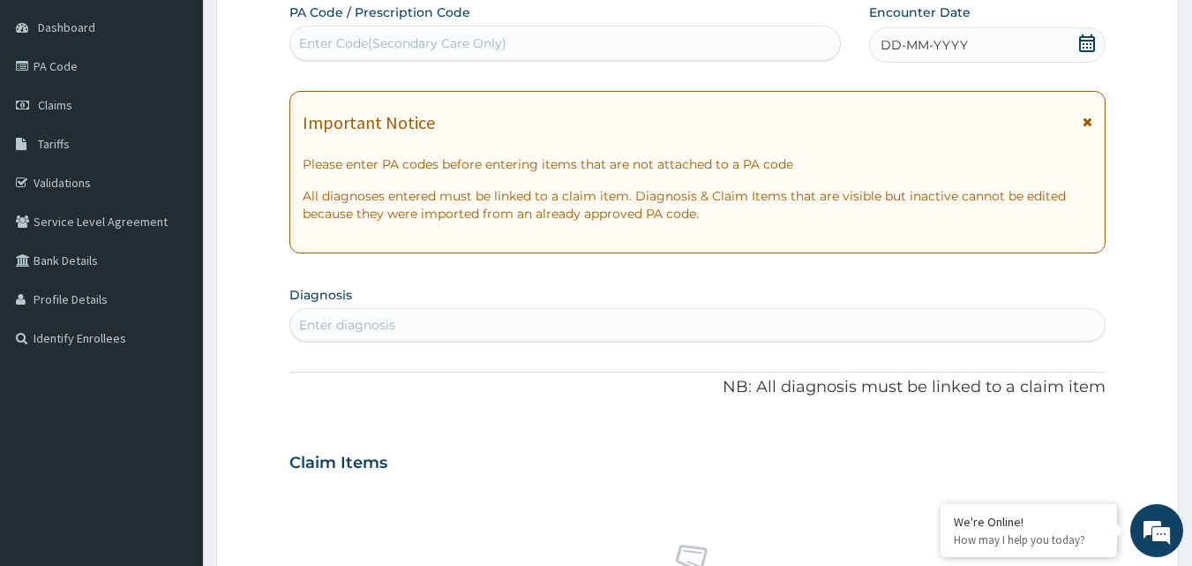
click at [565, 43] on div "Enter Code(Secondary Care Only)" at bounding box center [565, 43] width 551 height 28
paste input "PA/6020BB"
type input "PA/6020BB"
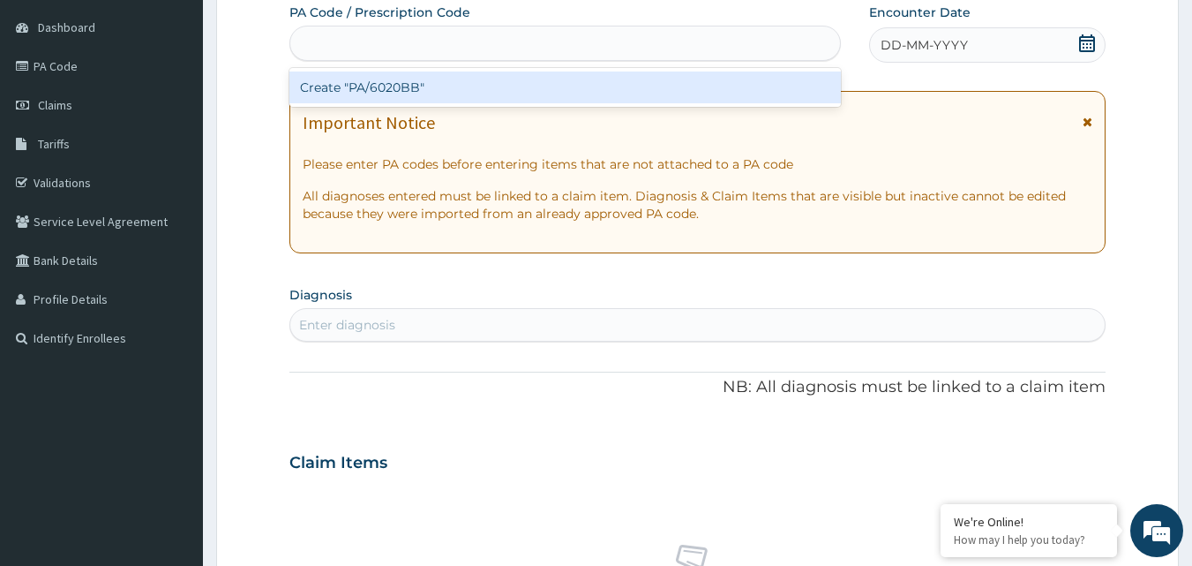
click at [575, 42] on div "PA/6020BB" at bounding box center [565, 43] width 551 height 28
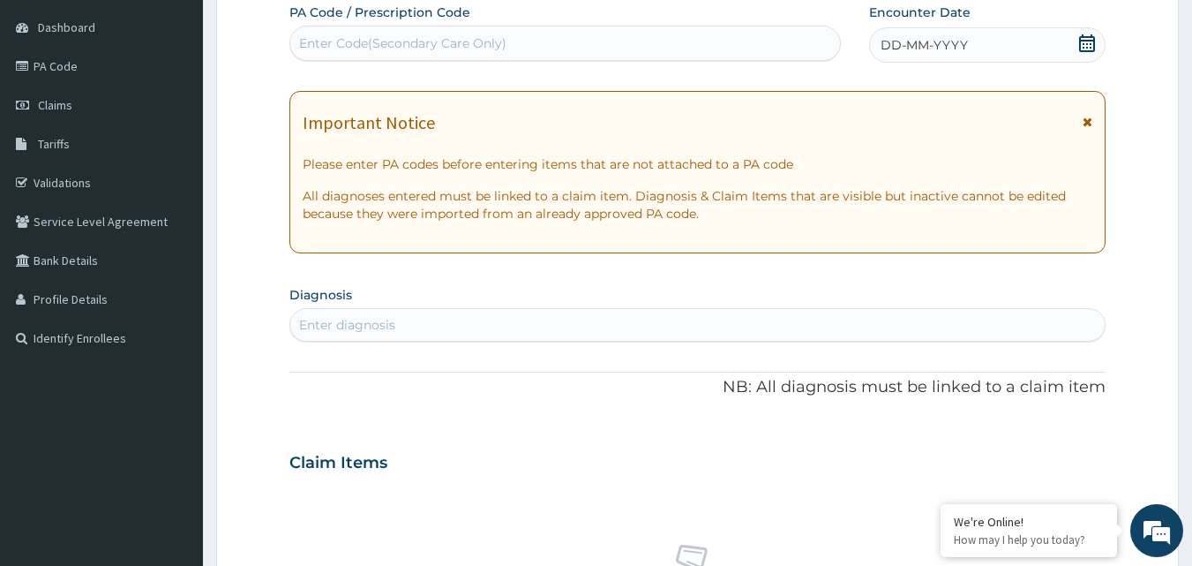
paste input "PA/6020BB"
type input "PA/6020BB"
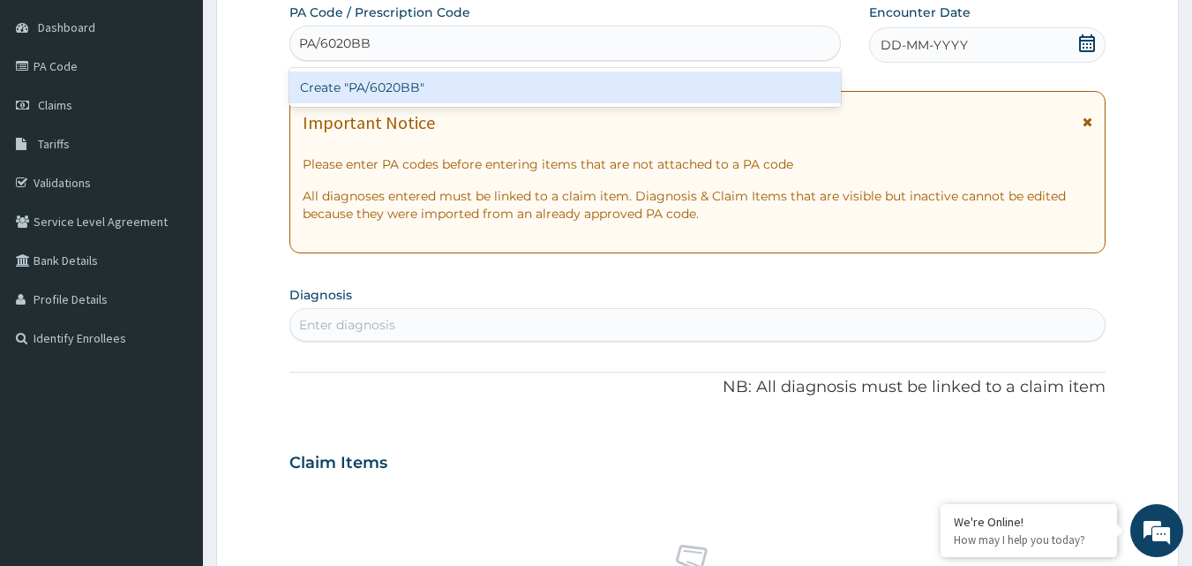
click at [513, 81] on div "Create "PA/6020BB"" at bounding box center [565, 87] width 553 height 32
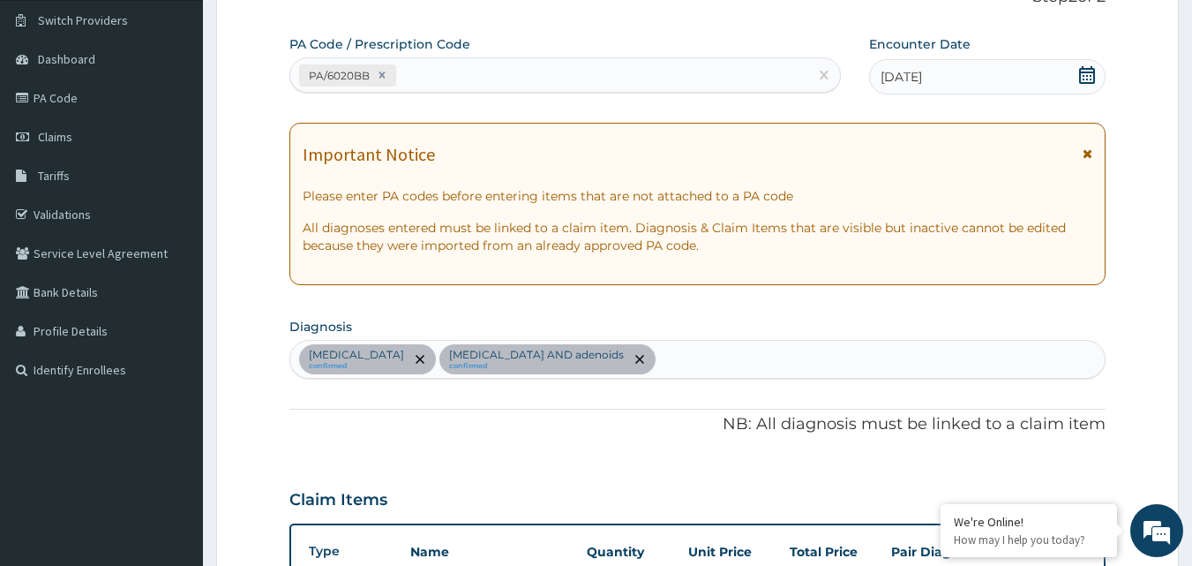
scroll to position [63, 0]
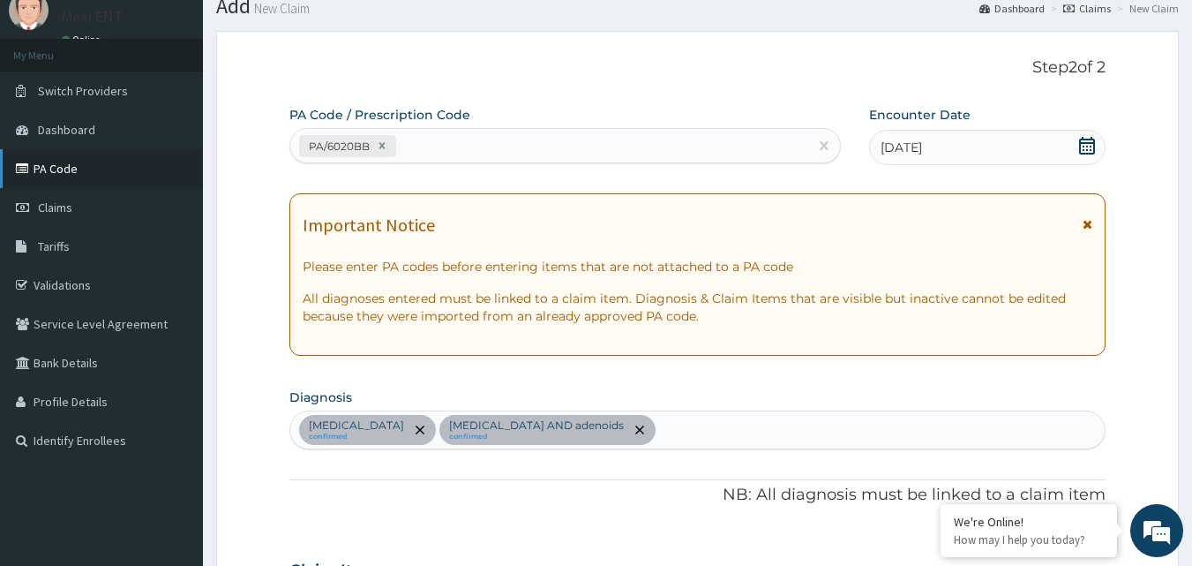
click at [76, 166] on link "PA Code" at bounding box center [101, 168] width 203 height 39
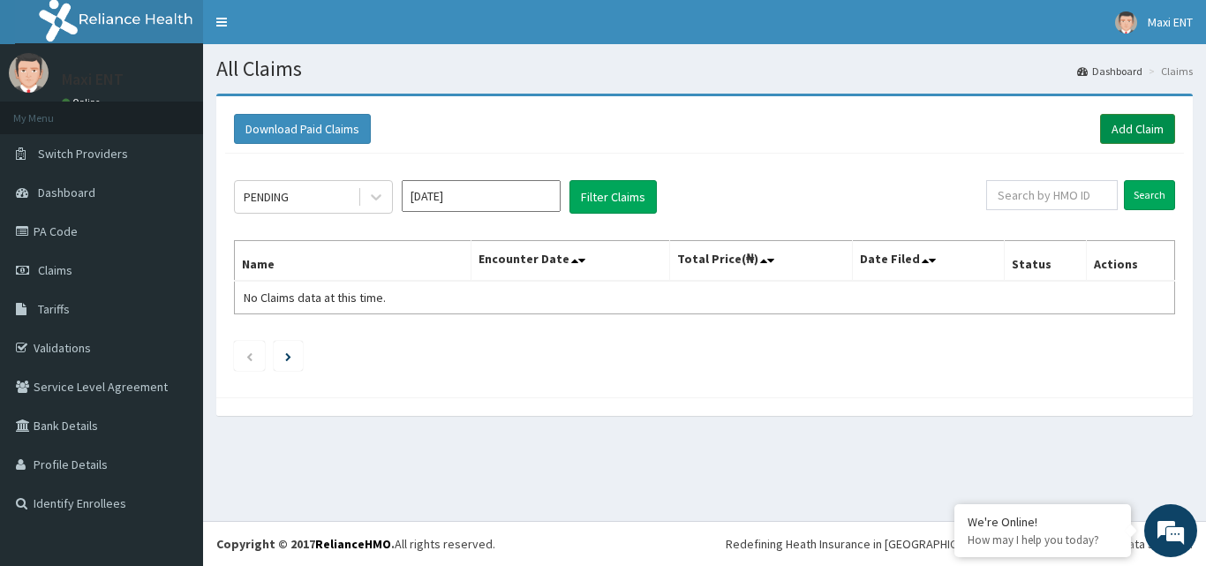
click at [1120, 132] on link "Add Claim" at bounding box center [1137, 129] width 75 height 30
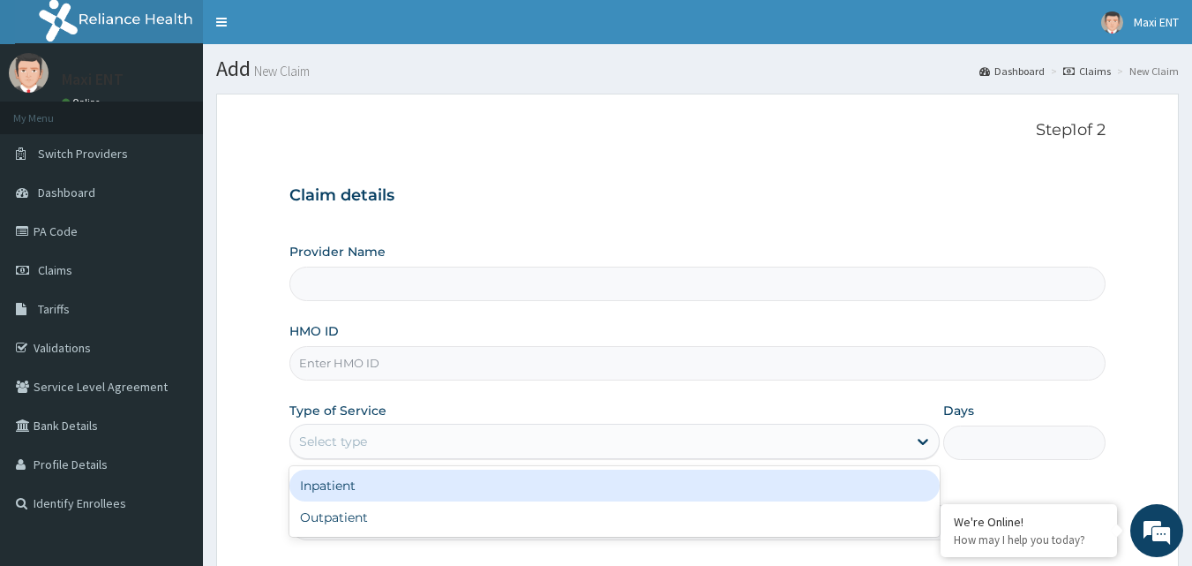
click at [339, 436] on div "Select type" at bounding box center [333, 441] width 68 height 18
type input "Maxi ENT"
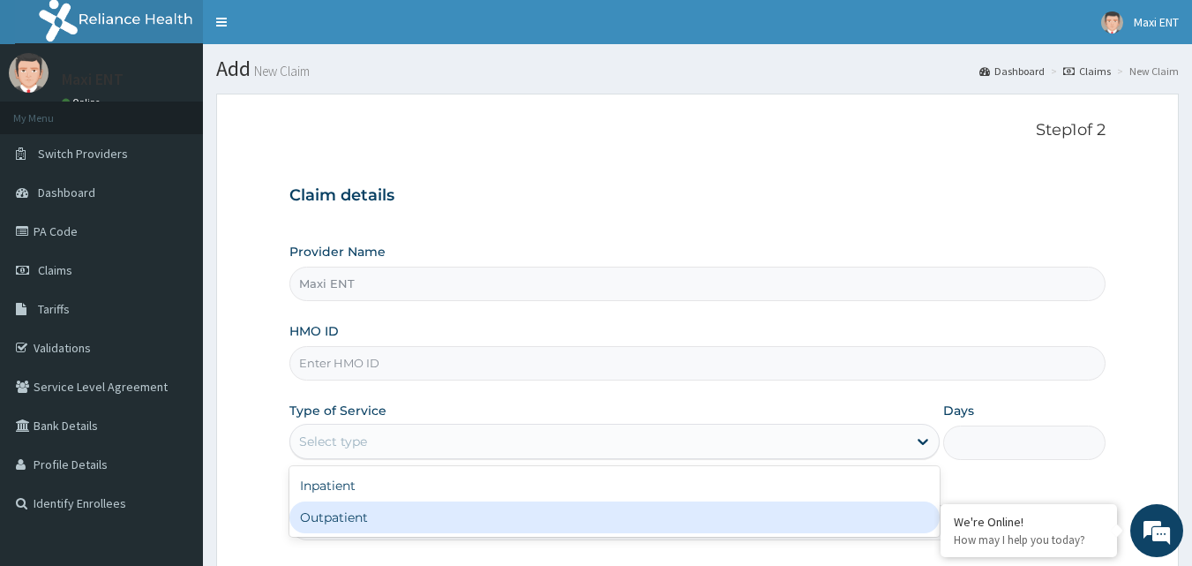
click at [337, 514] on div "Outpatient" at bounding box center [614, 517] width 650 height 32
type input "1"
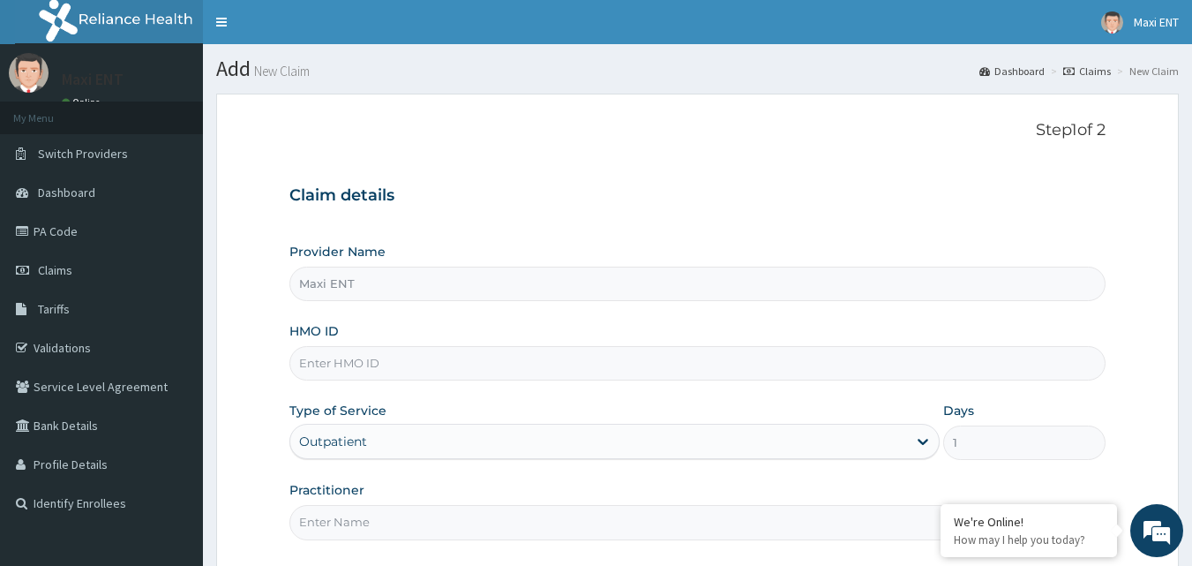
click at [373, 363] on input "HMO ID" at bounding box center [697, 363] width 817 height 34
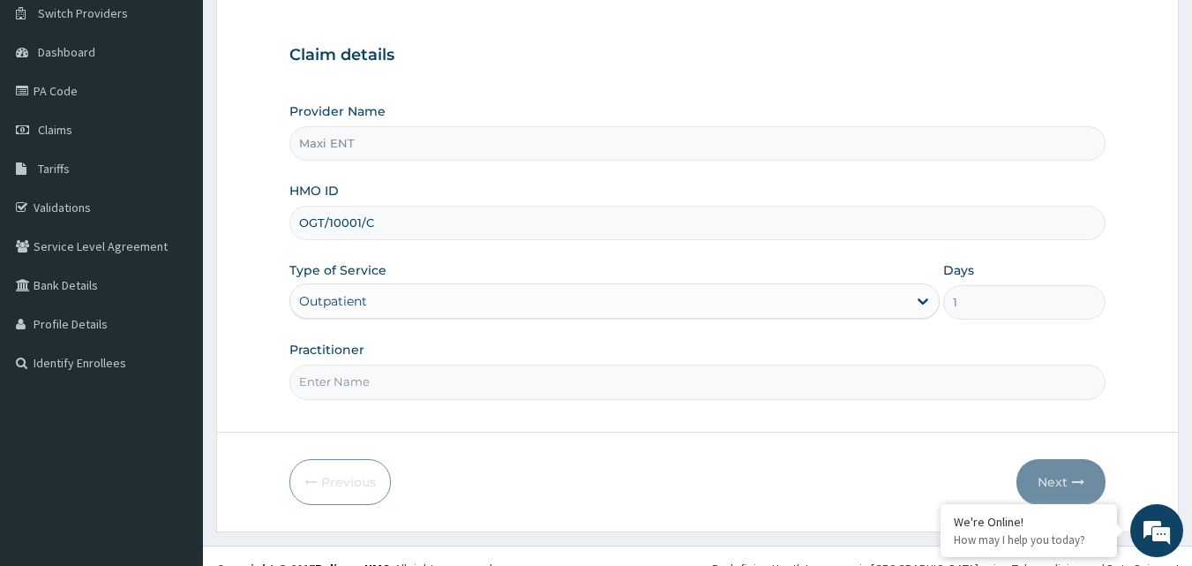
scroll to position [141, 0]
type input "OGT/10001/C"
click at [506, 378] on input "Practitioner" at bounding box center [697, 381] width 817 height 34
type input "[PERSON_NAME]"
click at [1032, 474] on button "Next" at bounding box center [1061, 481] width 89 height 46
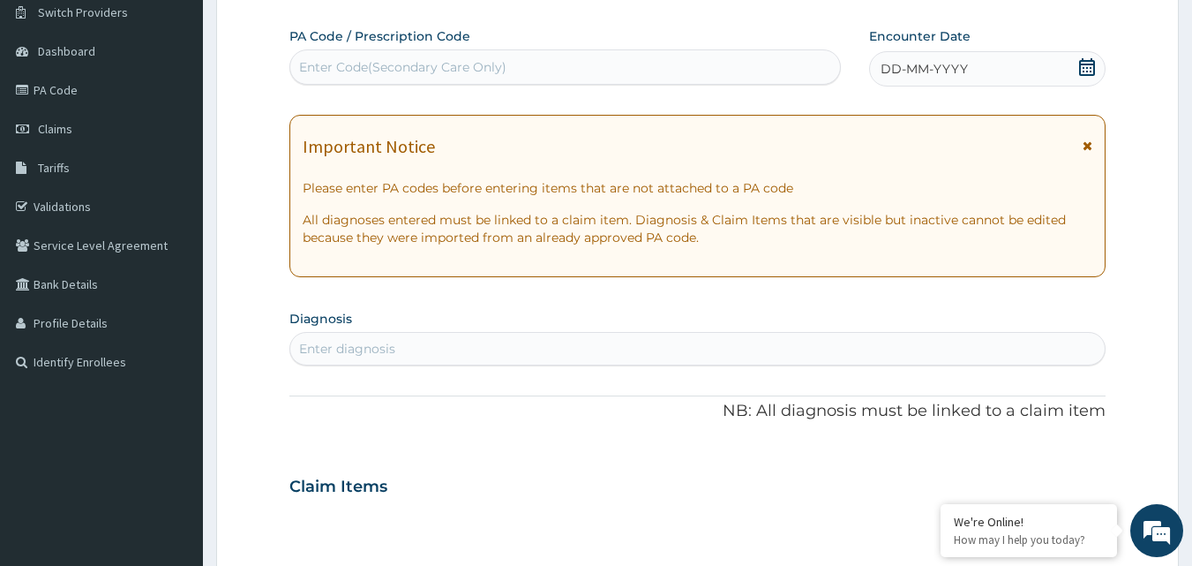
click at [342, 54] on div "Enter Code(Secondary Care Only)" at bounding box center [565, 67] width 551 height 28
click at [339, 62] on div "Enter Code(Secondary Care Only)" at bounding box center [402, 67] width 207 height 18
paste input "PA/A35B79"
type input "PA/A35B79"
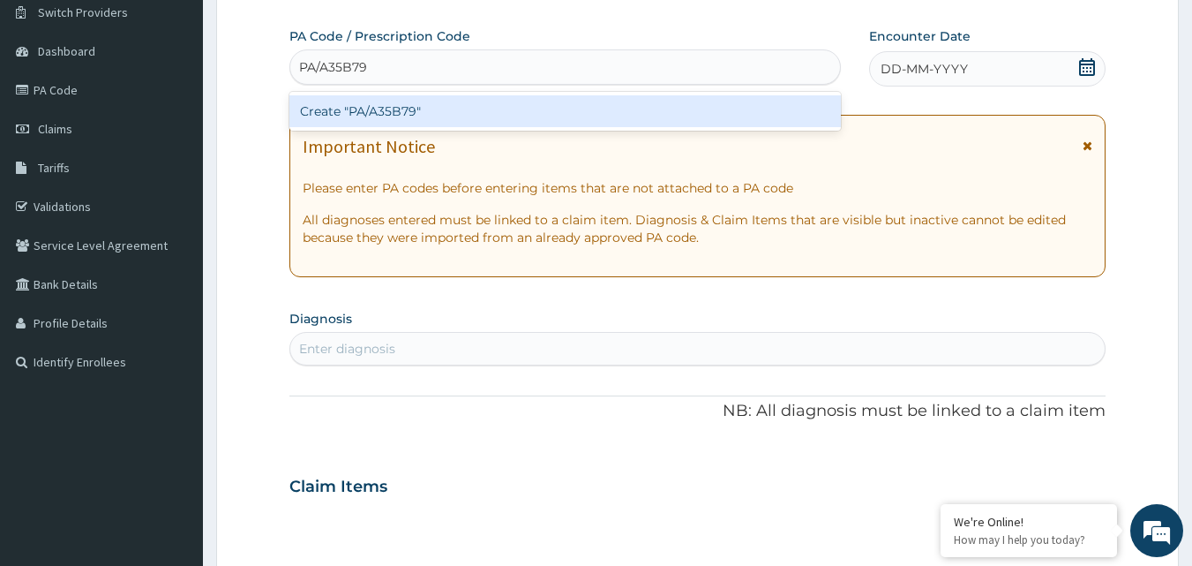
click at [365, 112] on div "Create "PA/A35B79"" at bounding box center [565, 111] width 553 height 32
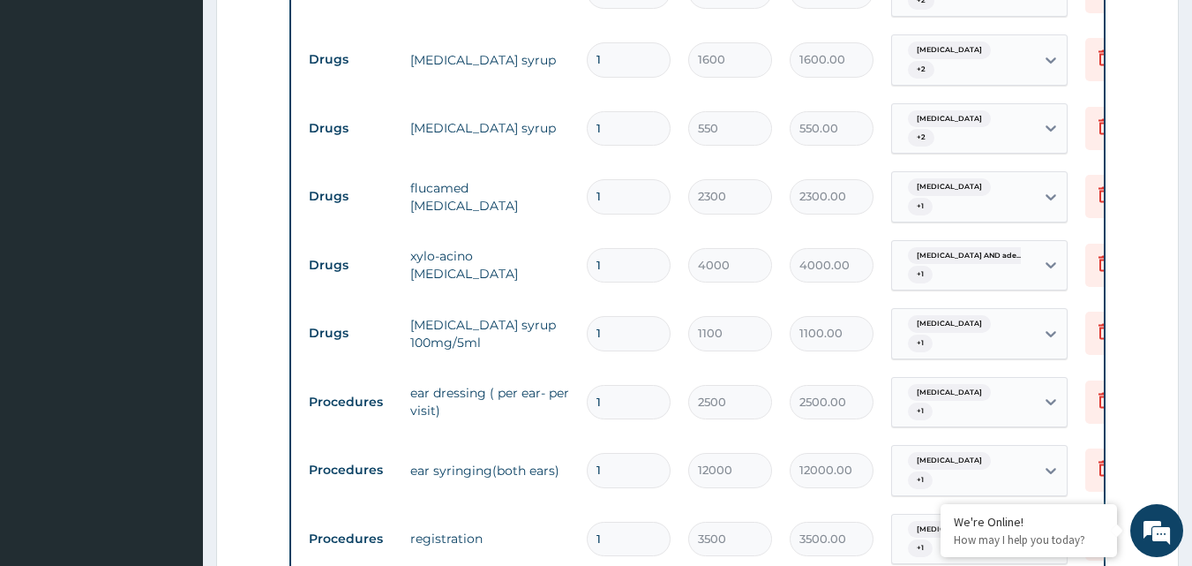
scroll to position [917, 0]
